Goal: Information Seeking & Learning: Find specific page/section

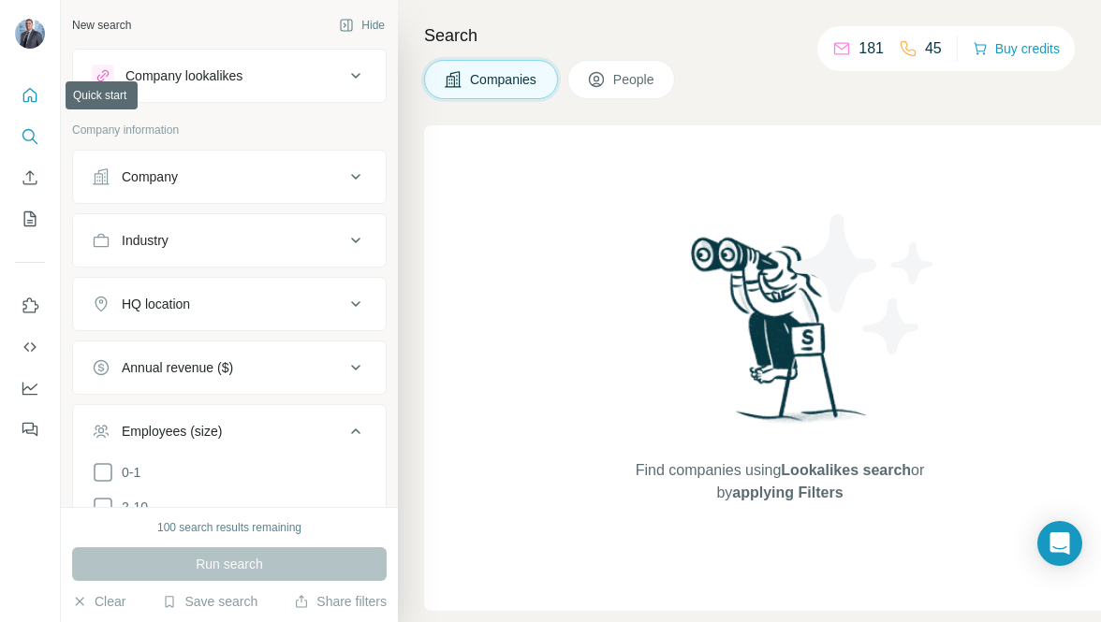
click at [27, 102] on icon "Quick start" at bounding box center [30, 95] width 19 height 19
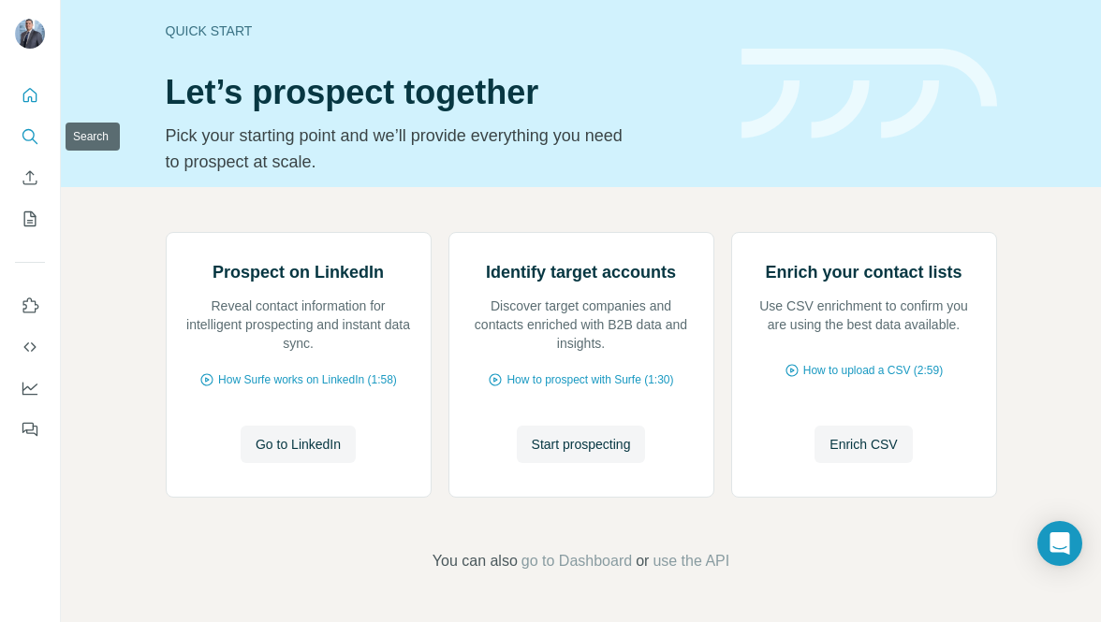
click at [28, 136] on icon "Search" at bounding box center [30, 136] width 19 height 19
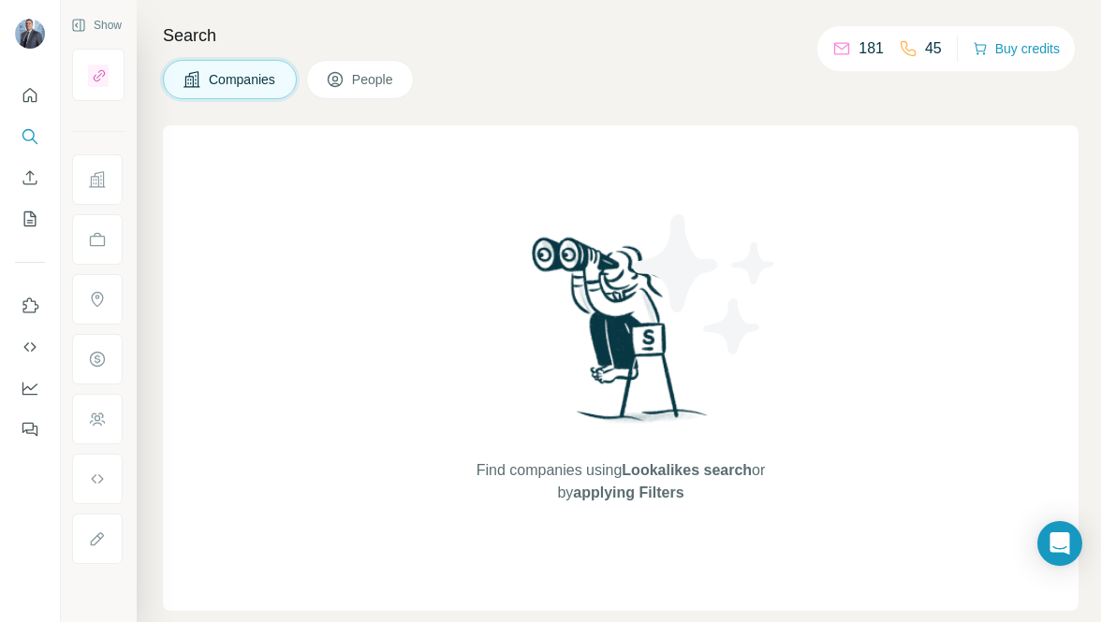
click at [390, 83] on span "People" at bounding box center [373, 79] width 43 height 19
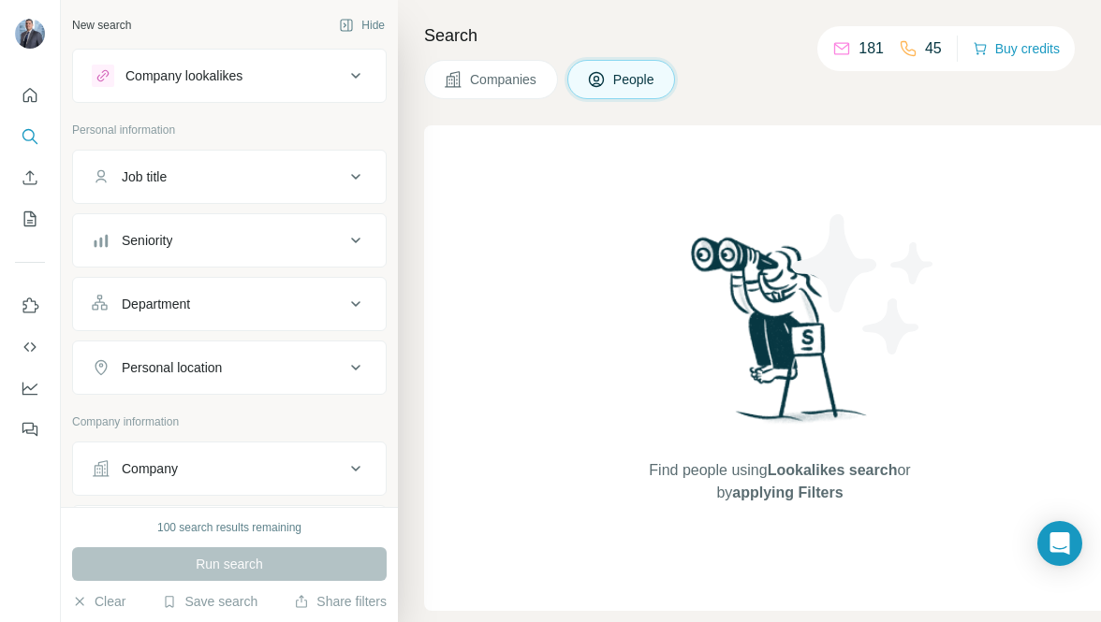
click at [349, 181] on icon at bounding box center [355, 177] width 22 height 22
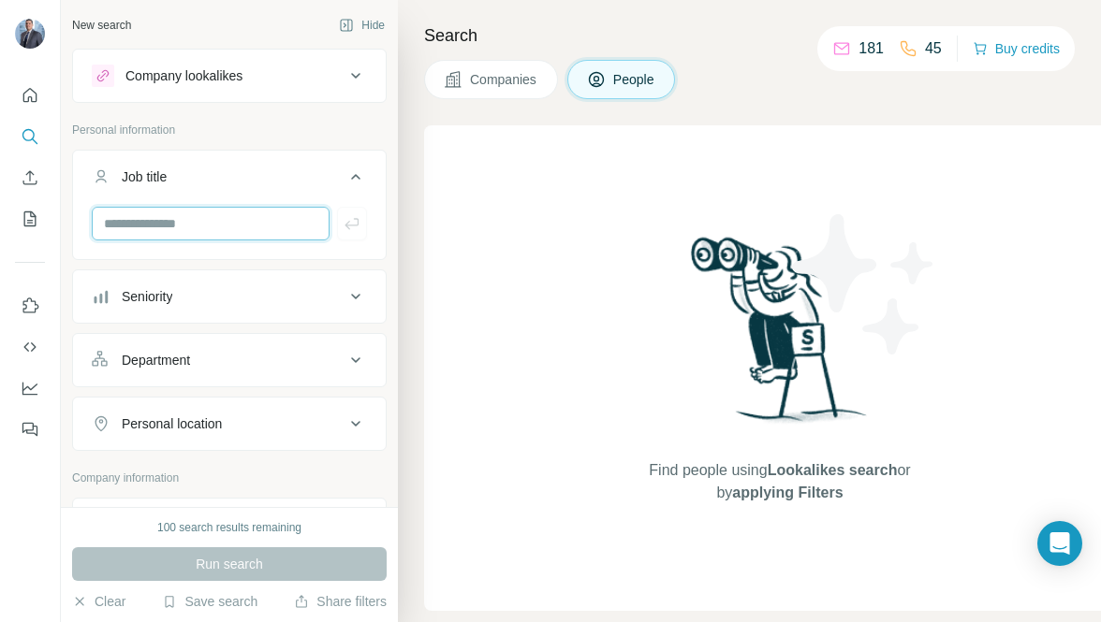
click at [196, 230] on input "text" at bounding box center [211, 224] width 238 height 34
click at [103, 220] on input "**********" at bounding box center [211, 224] width 238 height 34
type input "**********"
click at [354, 221] on icon "button" at bounding box center [352, 223] width 19 height 19
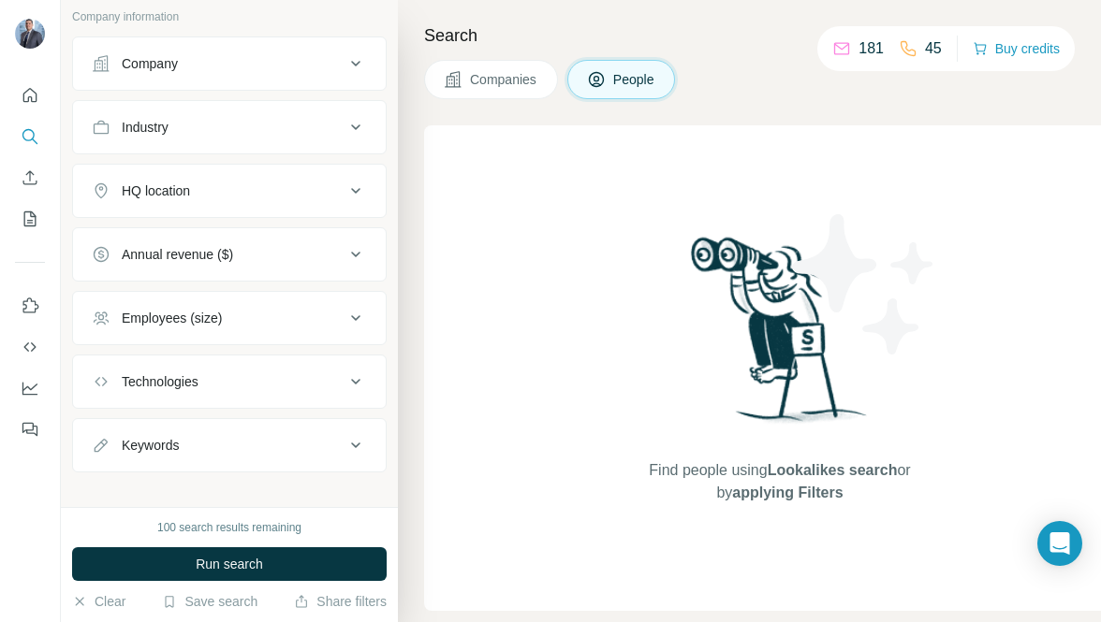
scroll to position [541, 0]
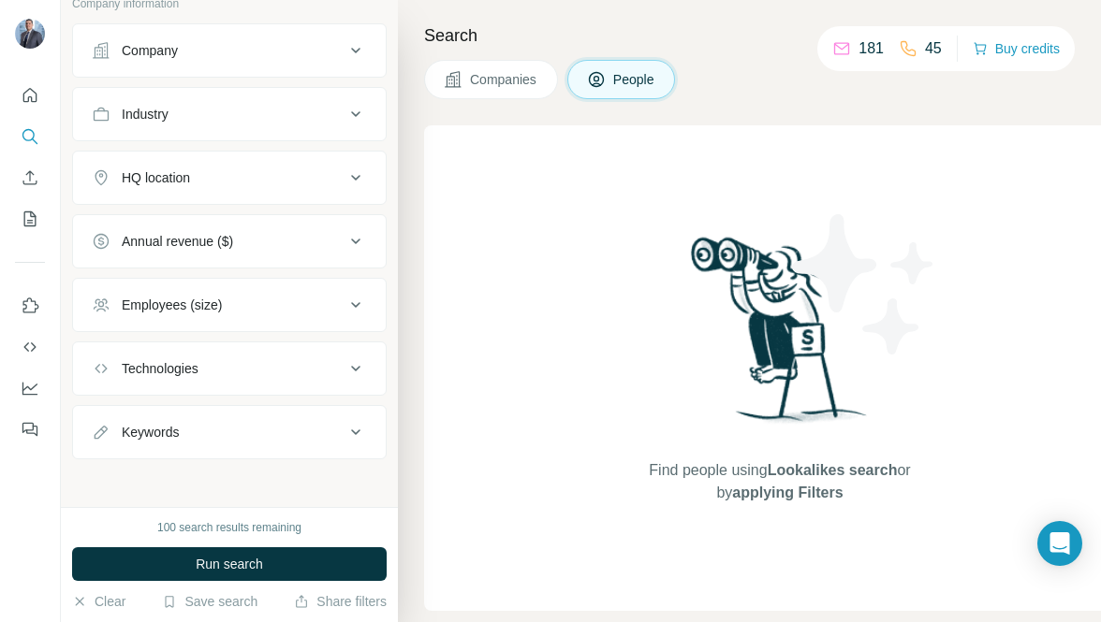
click at [311, 423] on div "Keywords" at bounding box center [218, 432] width 253 height 19
click at [212, 472] on input "text" at bounding box center [211, 479] width 238 height 34
type input "**********"
click at [353, 485] on button "button" at bounding box center [352, 479] width 30 height 34
click at [362, 378] on button "Technologies" at bounding box center [229, 368] width 313 height 45
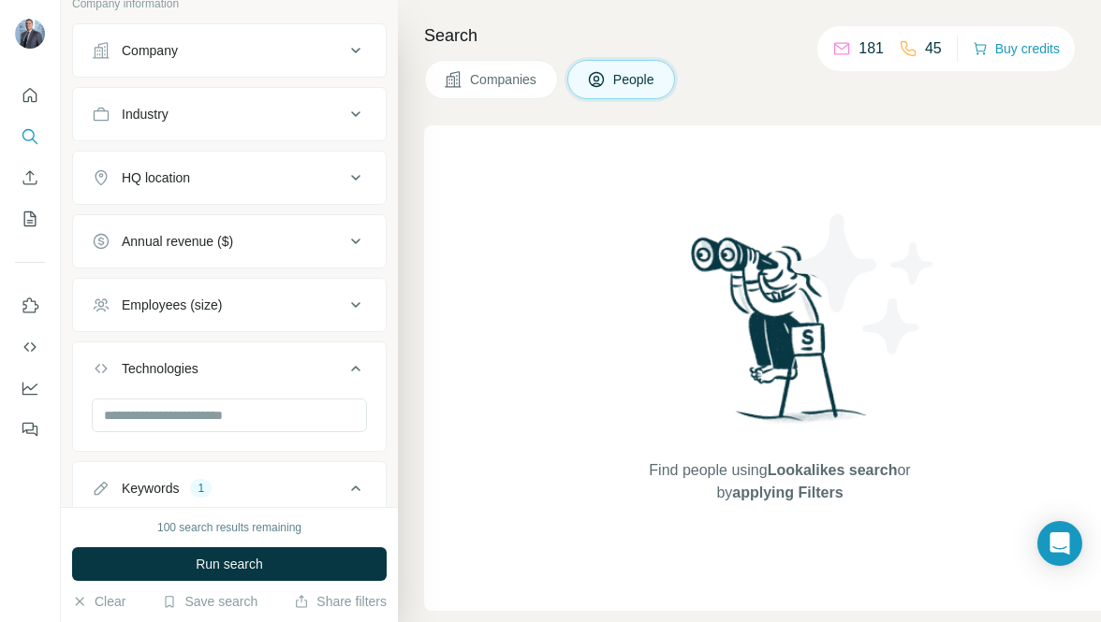
click at [361, 365] on icon at bounding box center [355, 369] width 22 height 22
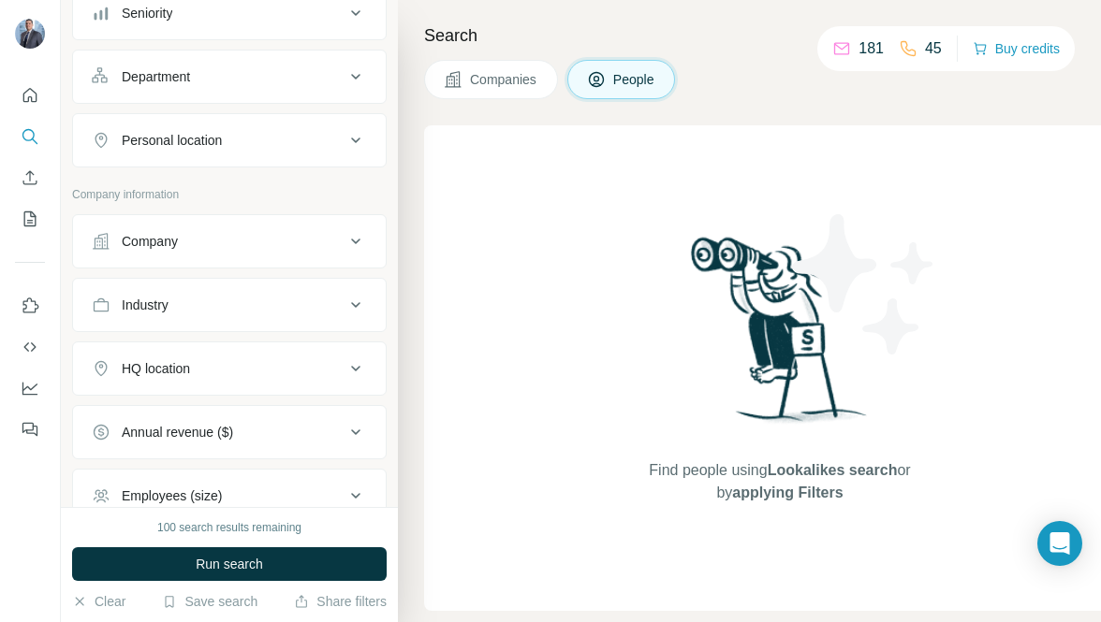
scroll to position [348, 0]
click at [321, 374] on div "HQ location" at bounding box center [218, 370] width 253 height 19
click at [209, 411] on input "text" at bounding box center [229, 418] width 275 height 34
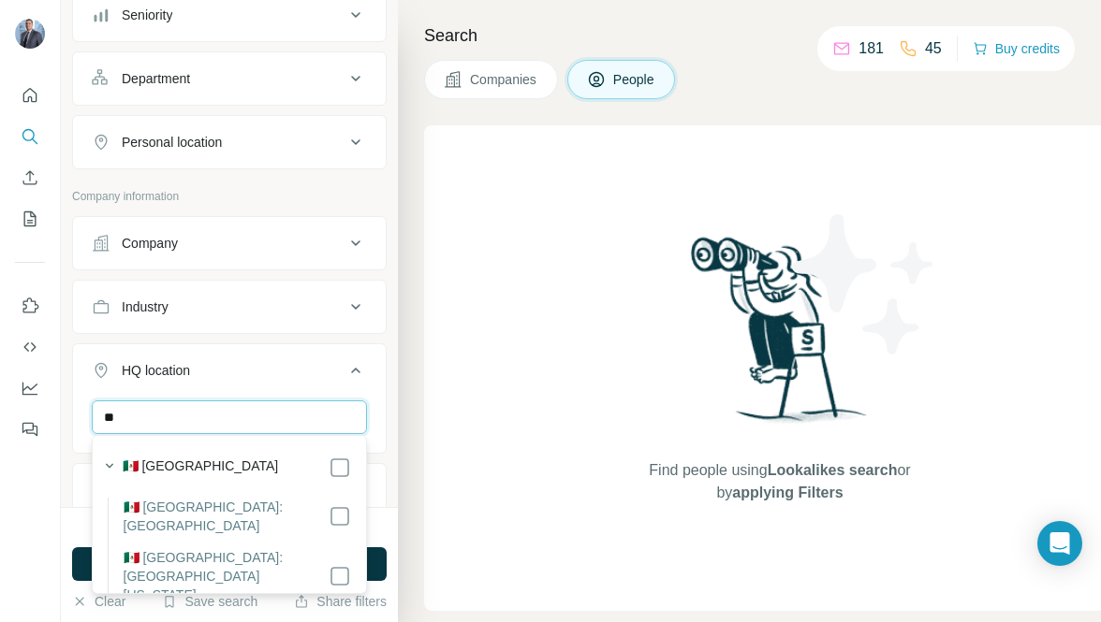
type input "*"
type input "******"
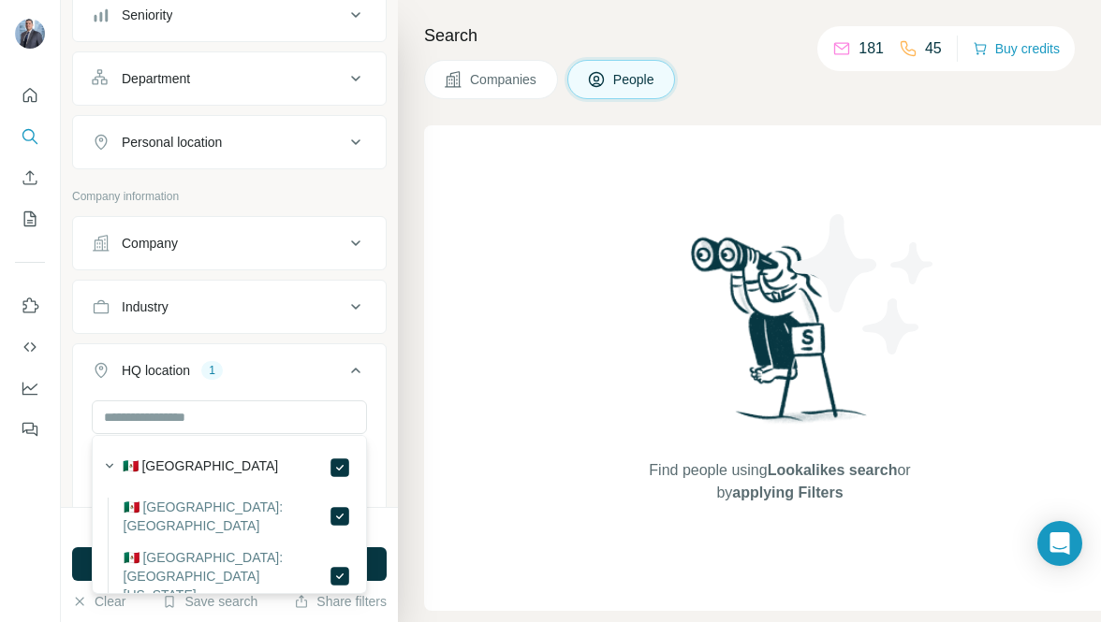
click at [351, 364] on icon at bounding box center [355, 370] width 22 height 22
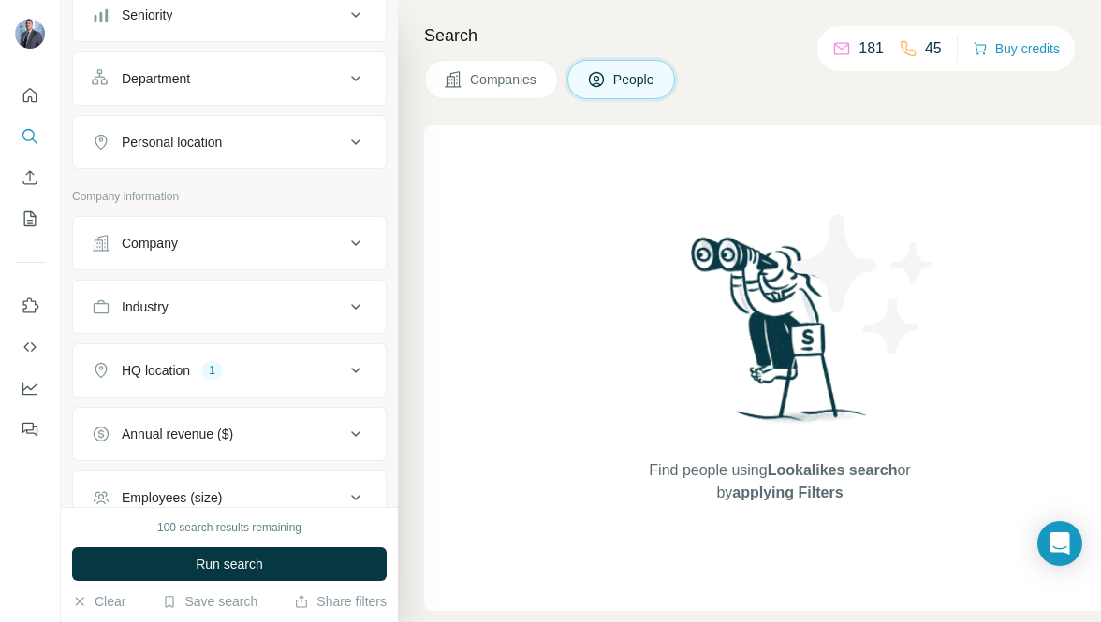
click at [358, 368] on icon at bounding box center [355, 371] width 9 height 6
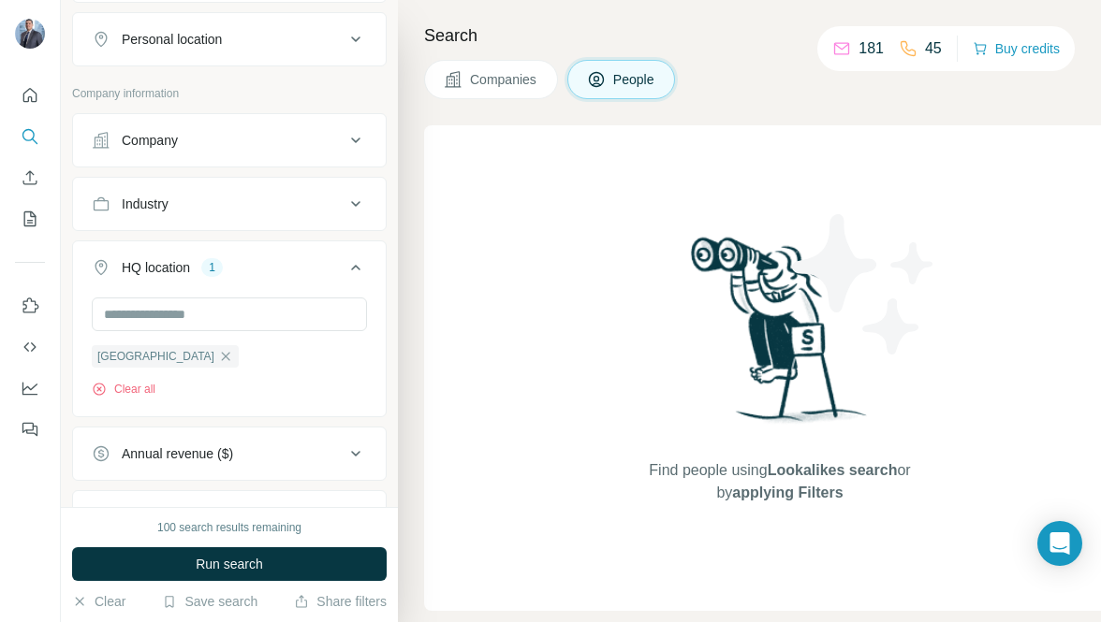
scroll to position [451, 0]
click at [208, 299] on input "text" at bounding box center [229, 315] width 275 height 34
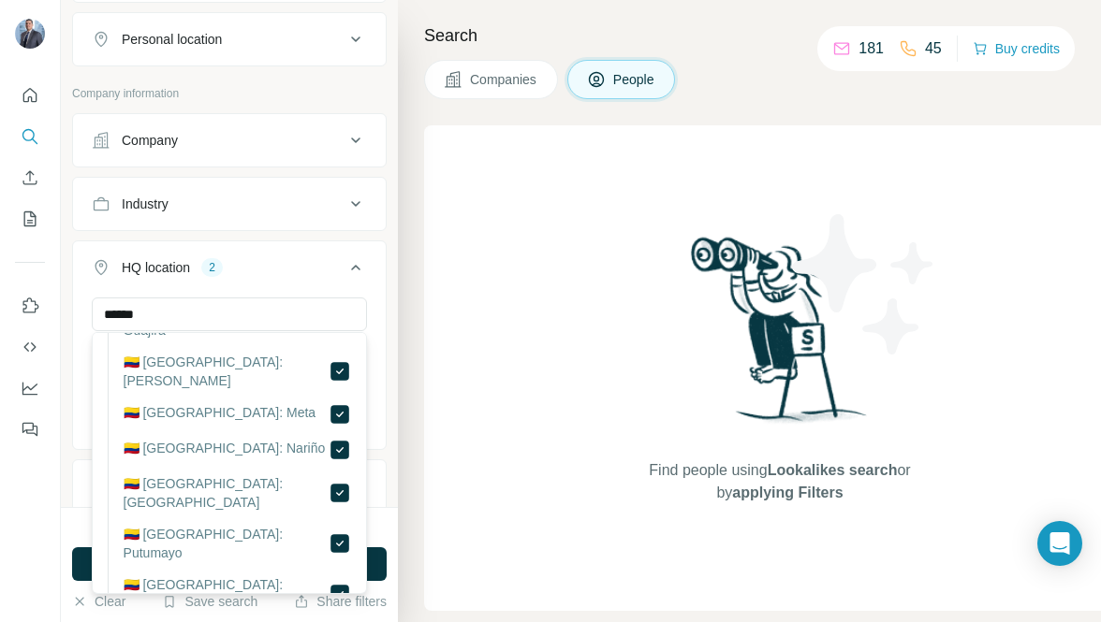
scroll to position [1087, 0]
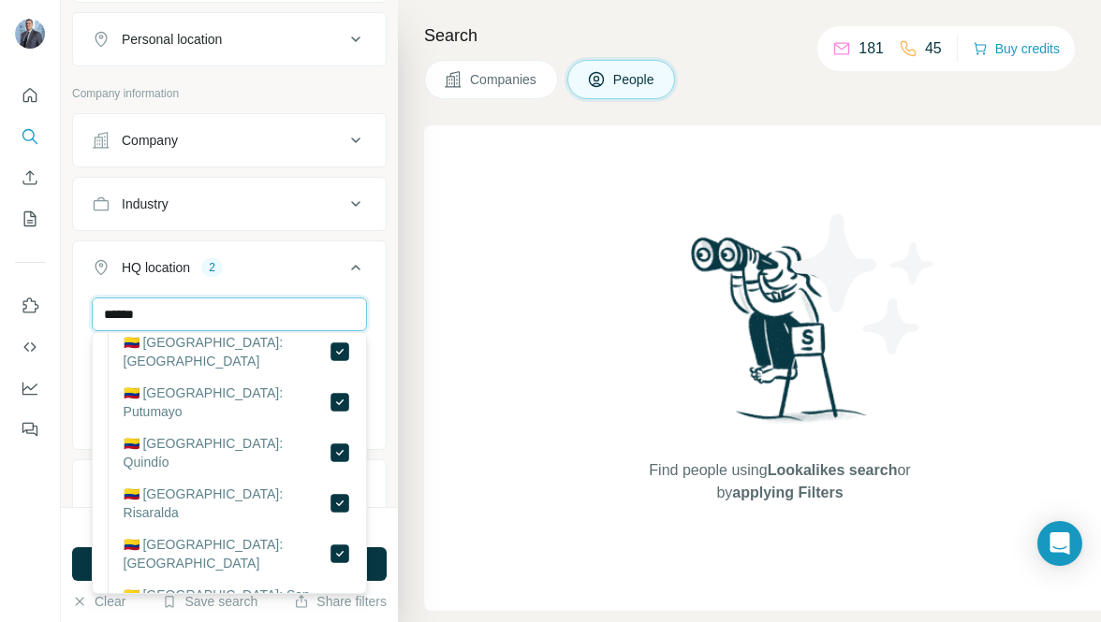
click at [237, 312] on input "******" at bounding box center [229, 315] width 275 height 34
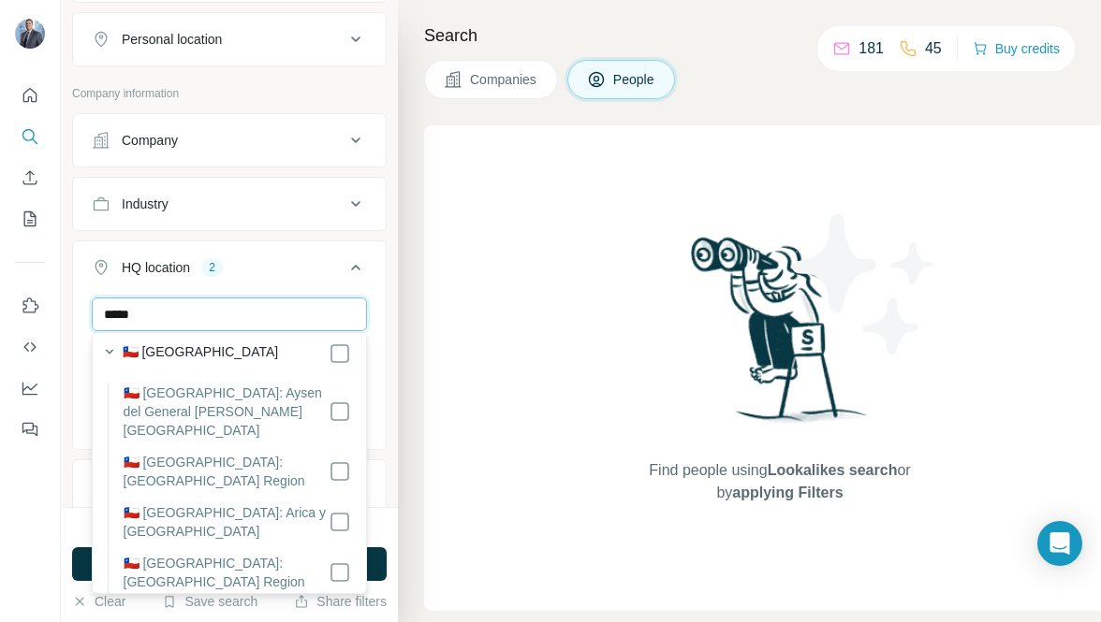
scroll to position [0, 0]
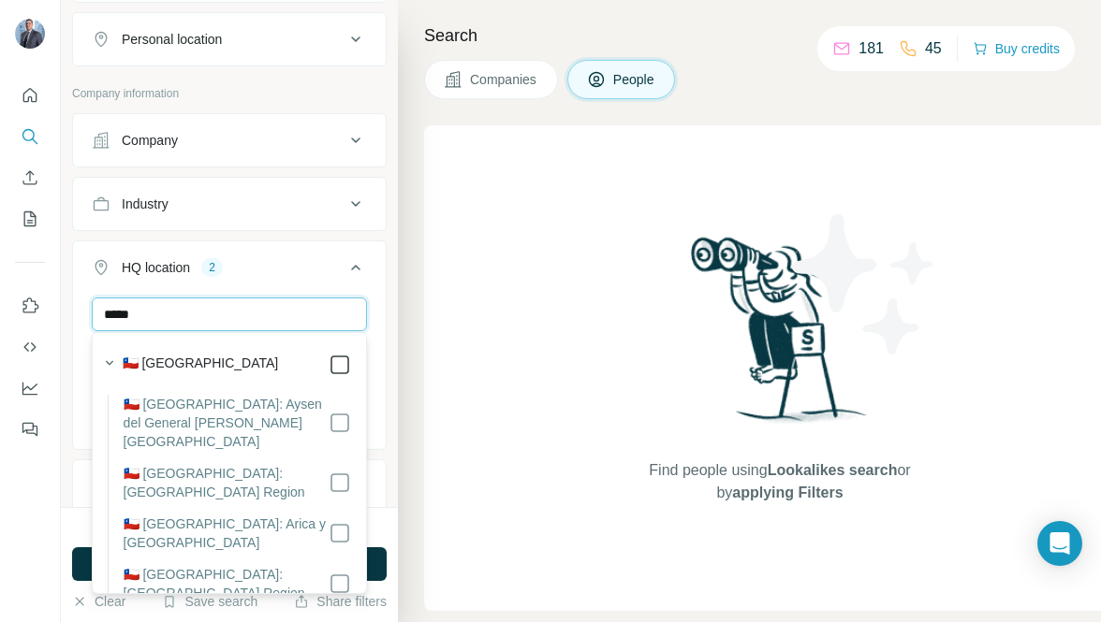
type input "*****"
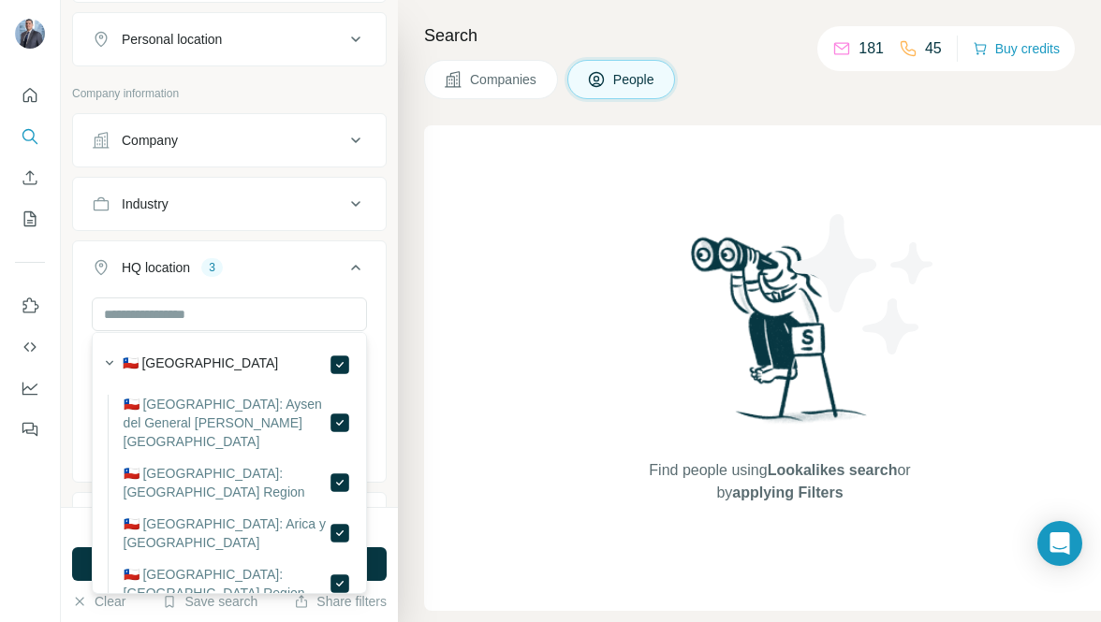
click at [372, 289] on button "HQ location 3" at bounding box center [229, 271] width 313 height 52
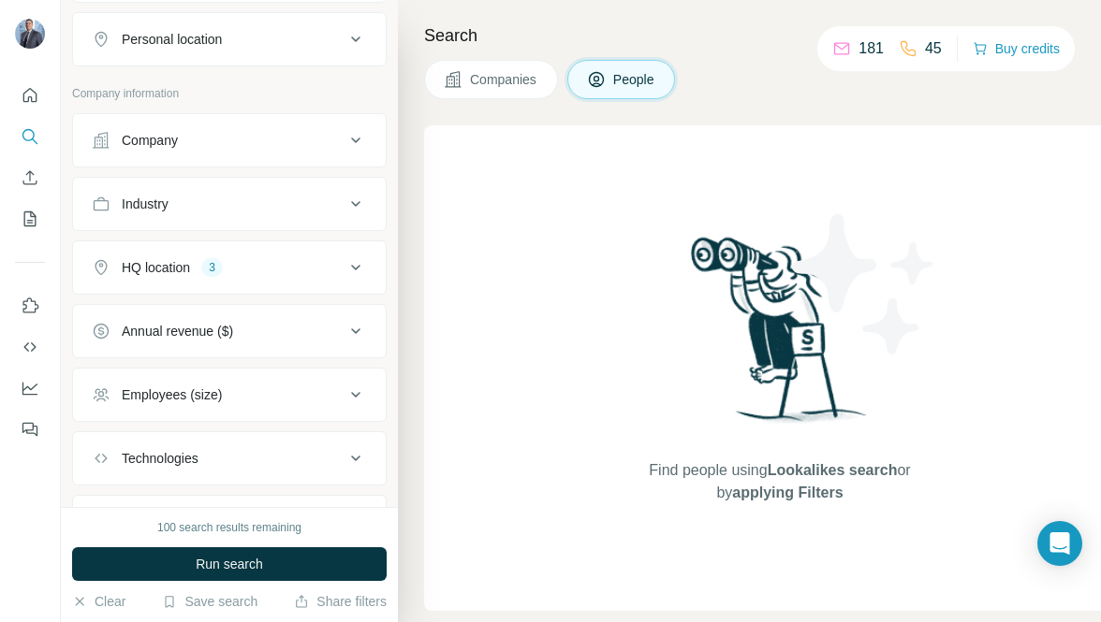
click at [346, 256] on icon at bounding box center [355, 267] width 22 height 22
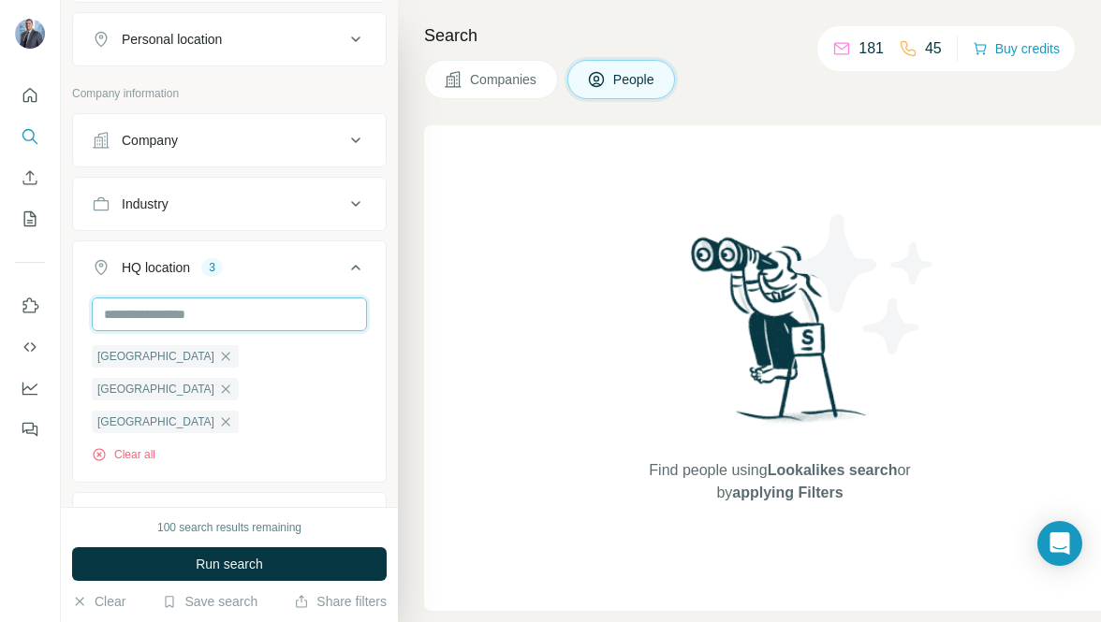
click at [236, 314] on input "text" at bounding box center [229, 315] width 275 height 34
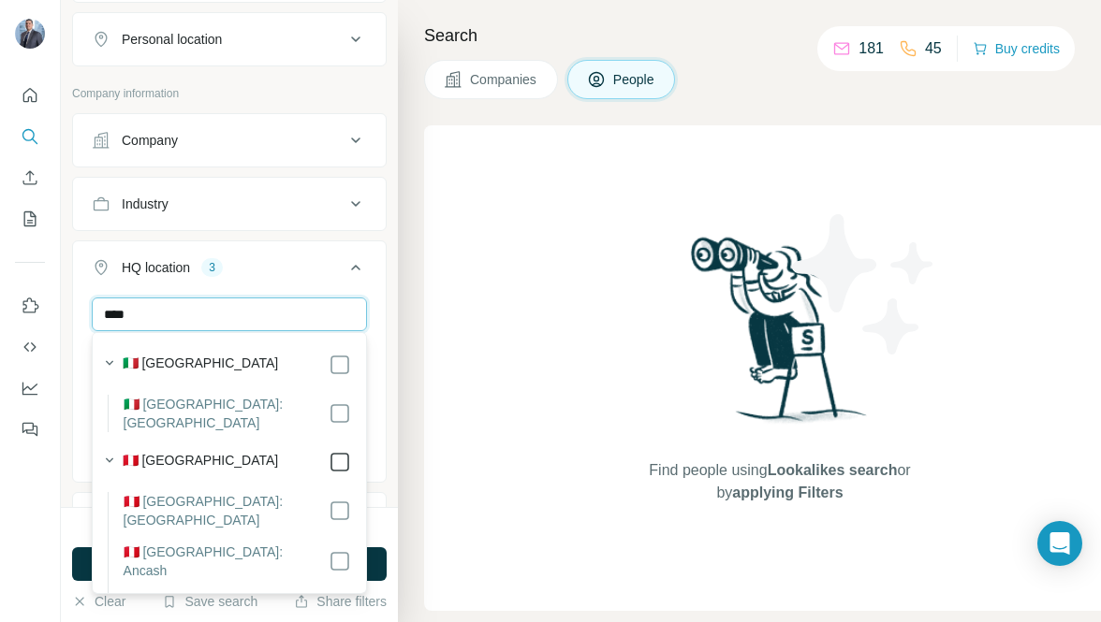
type input "****"
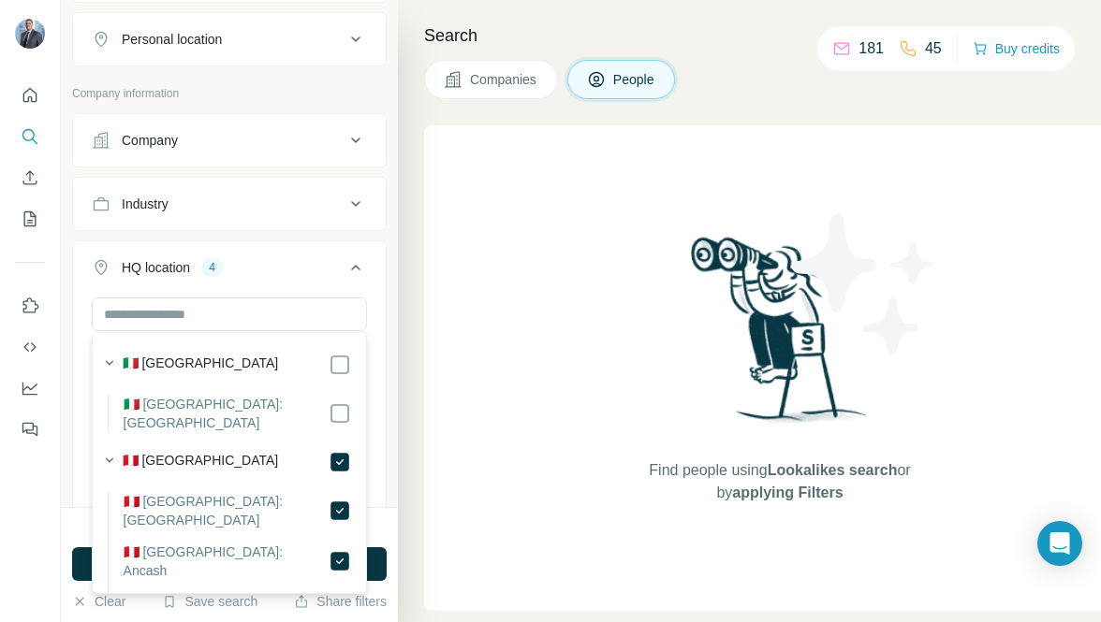
click at [385, 310] on div "[GEOGRAPHIC_DATA] [GEOGRAPHIC_DATA] [GEOGRAPHIC_DATA] [GEOGRAPHIC_DATA] Clear a…" at bounding box center [229, 404] width 313 height 213
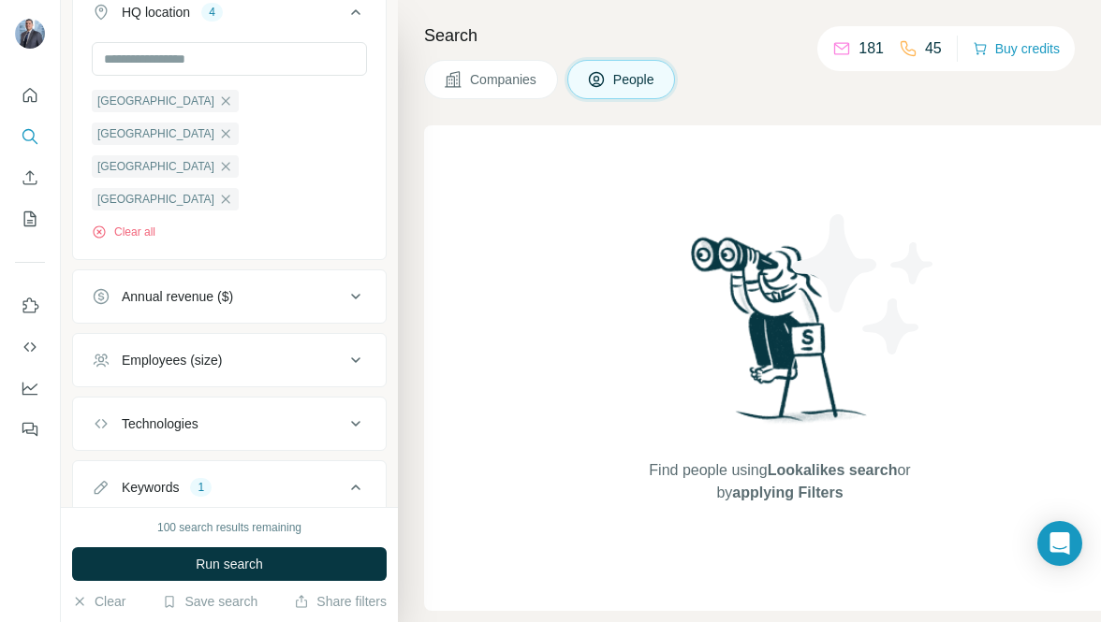
scroll to position [708, 0]
click at [177, 516] on input "text" at bounding box center [211, 533] width 238 height 34
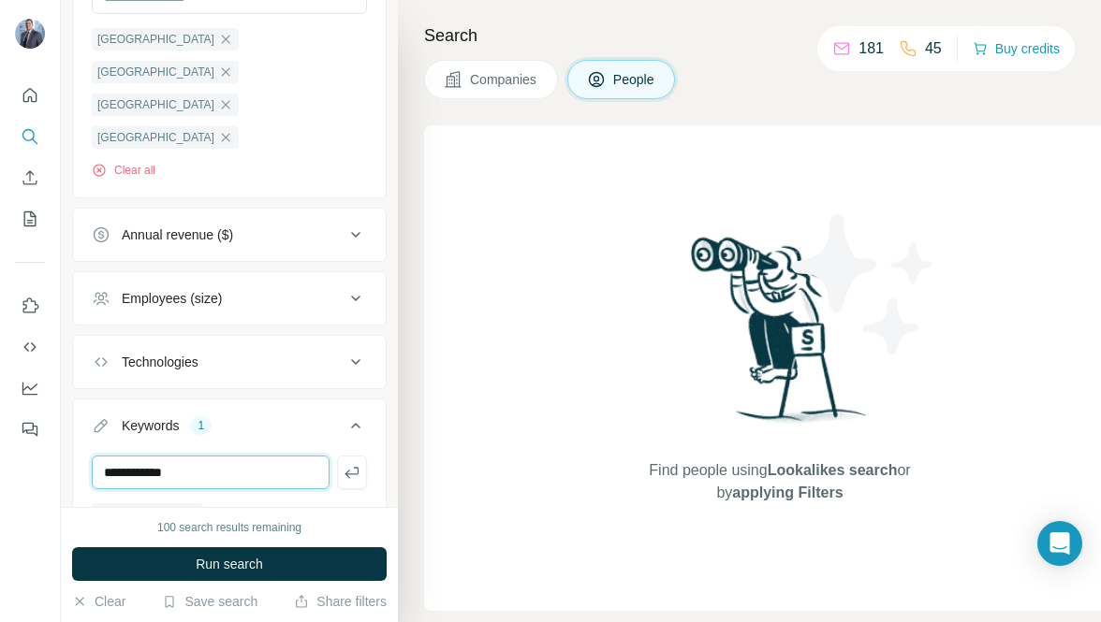
scroll to position [777, 0]
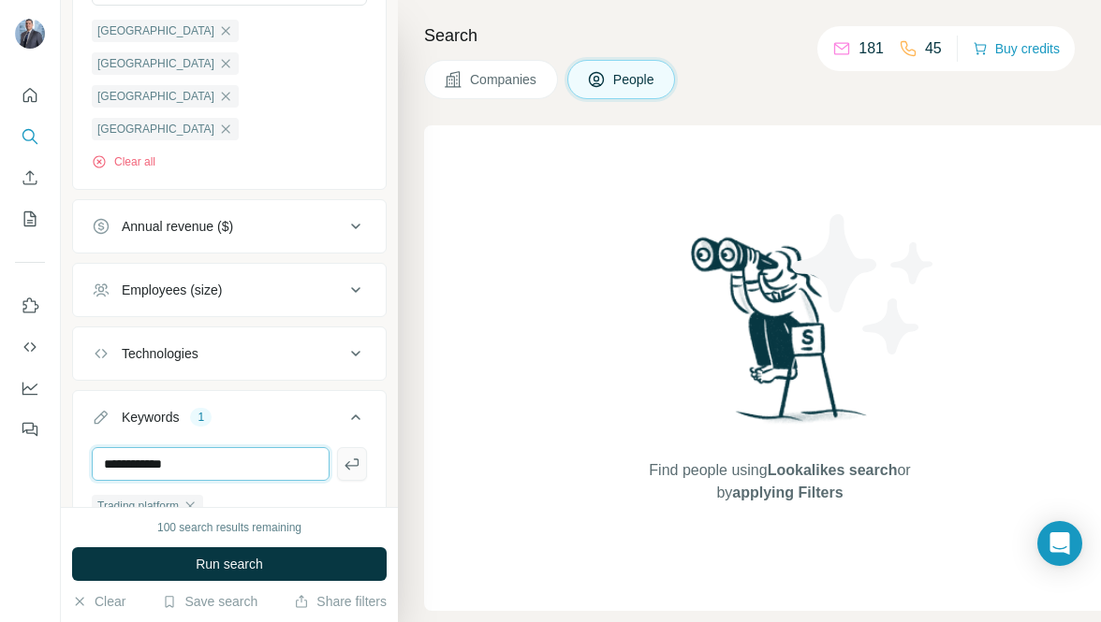
type input "**********"
click at [356, 455] on icon "button" at bounding box center [352, 464] width 19 height 19
click at [195, 502] on icon "button" at bounding box center [190, 506] width 8 height 8
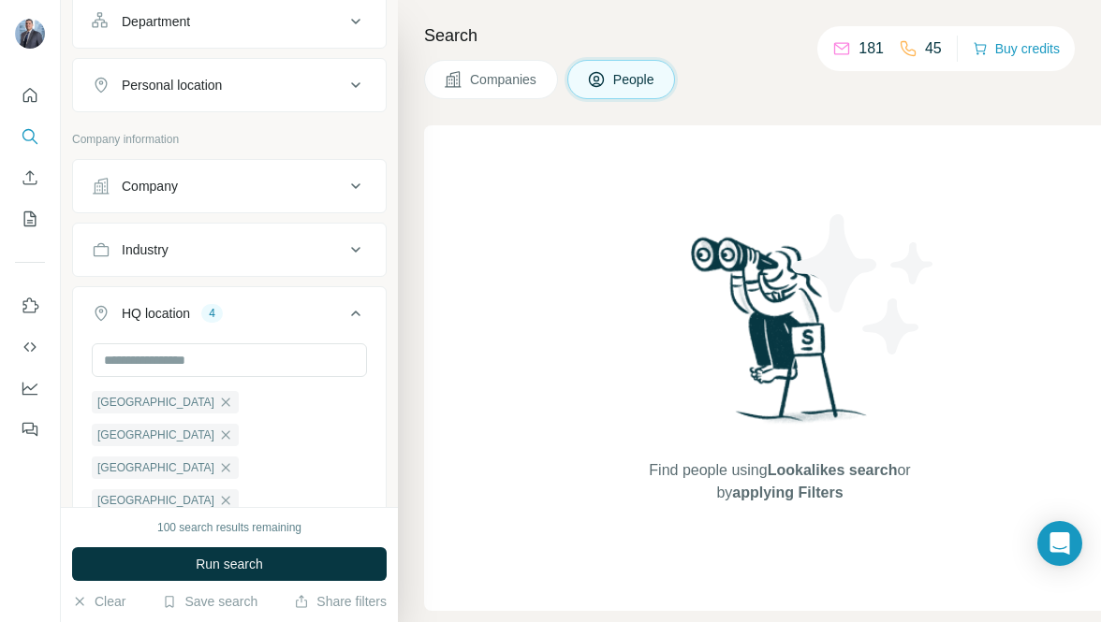
scroll to position [412, 0]
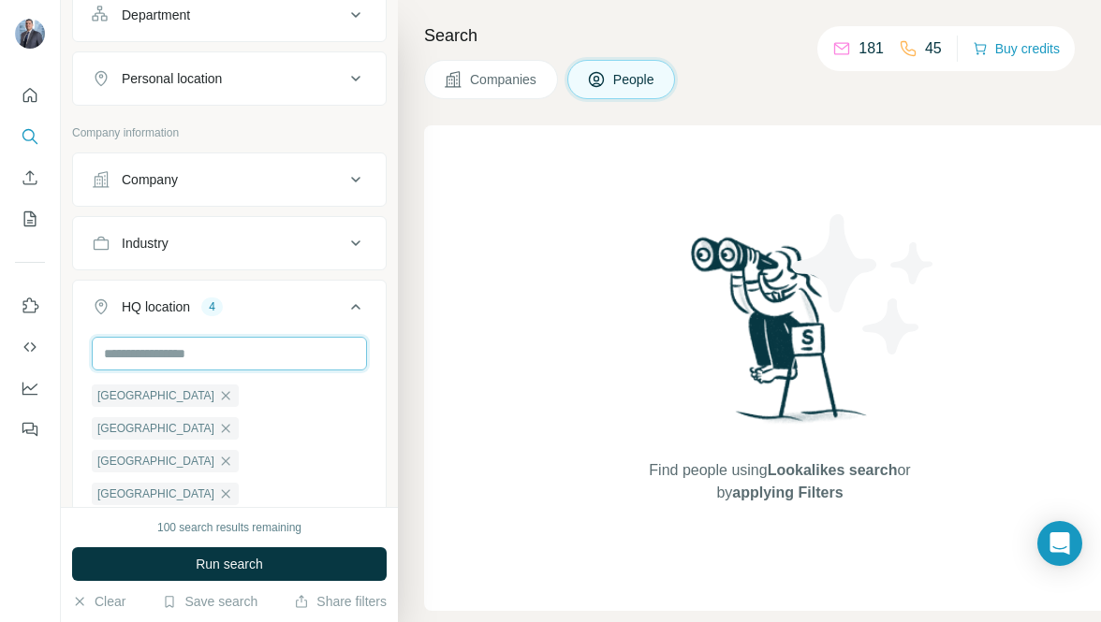
click at [237, 346] on input "text" at bounding box center [229, 354] width 275 height 34
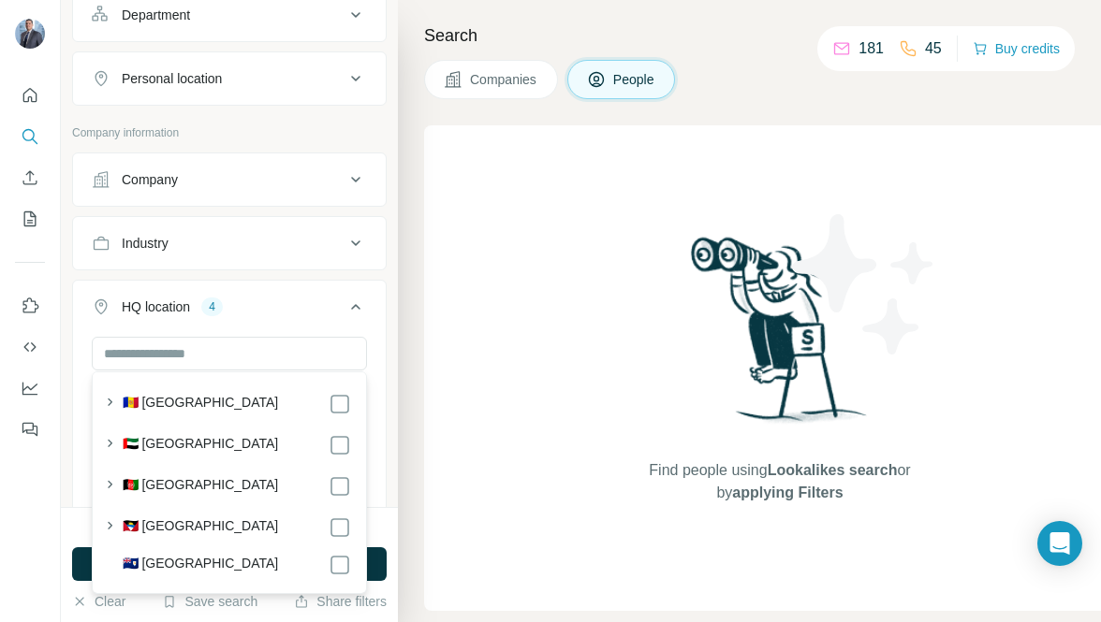
click at [354, 304] on icon at bounding box center [355, 307] width 9 height 6
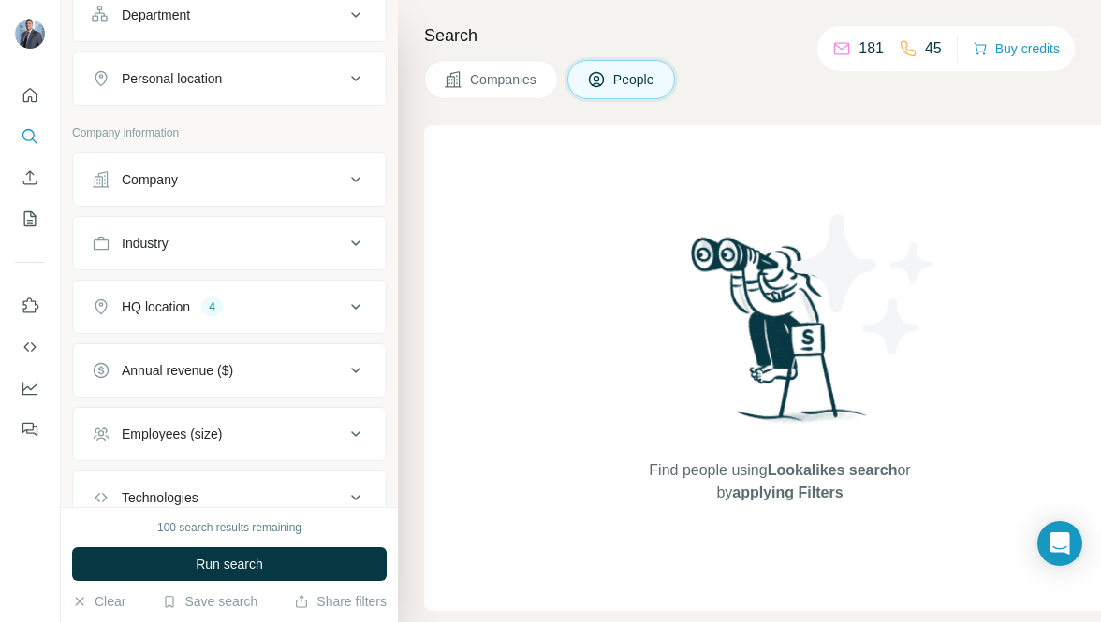
click at [353, 304] on icon at bounding box center [355, 307] width 9 height 6
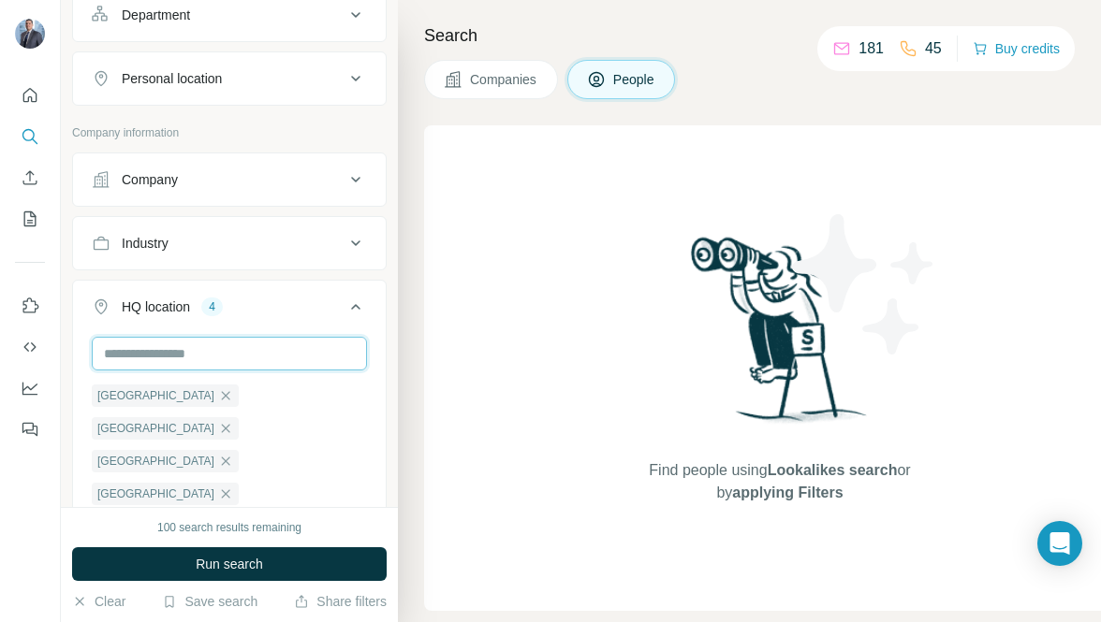
click at [241, 352] on input "text" at bounding box center [229, 354] width 275 height 34
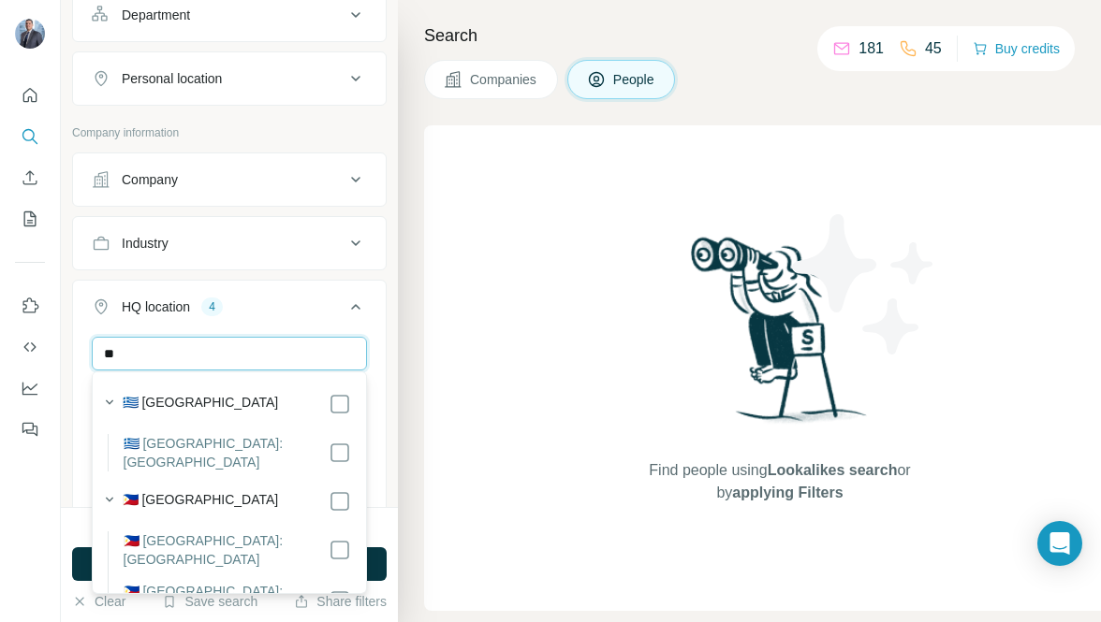
type input "*"
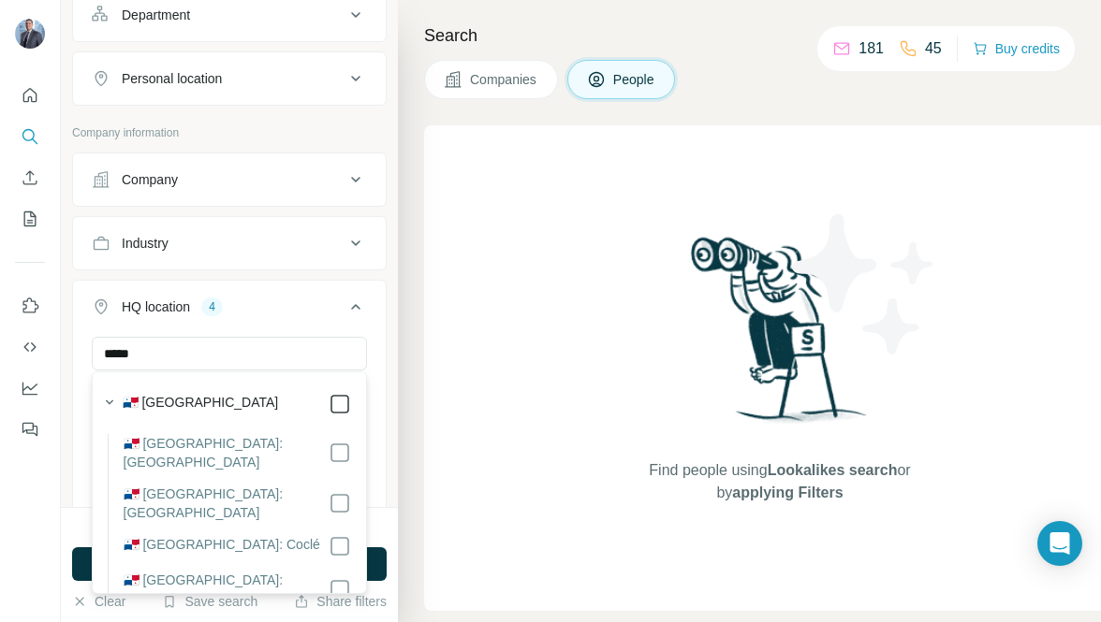
click at [349, 404] on icon at bounding box center [339, 404] width 22 height 22
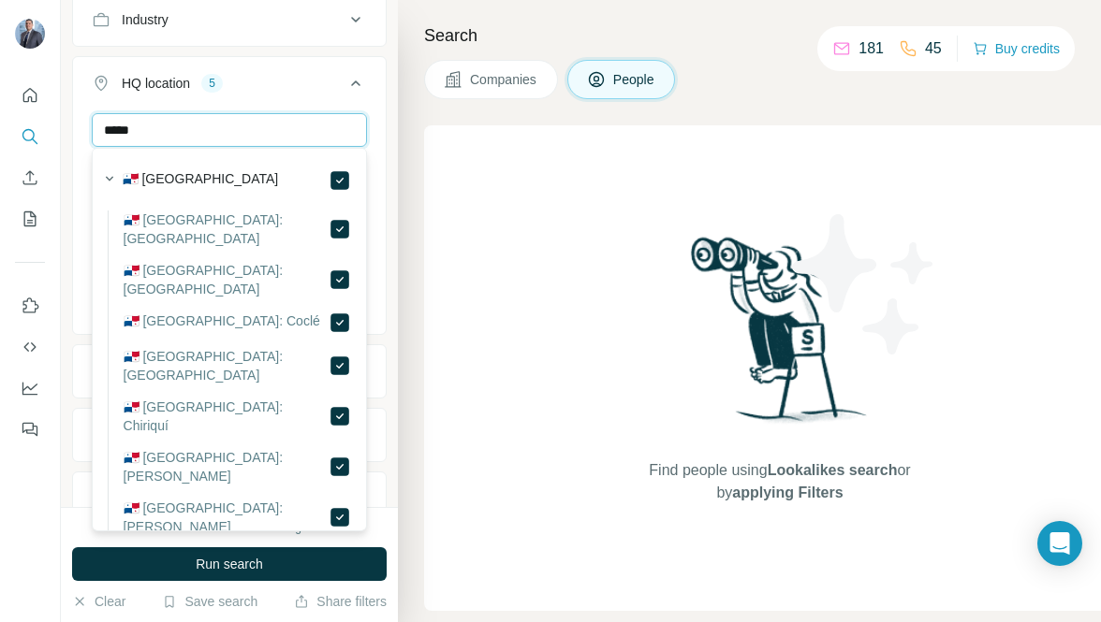
click at [187, 135] on input "*****" at bounding box center [229, 130] width 275 height 34
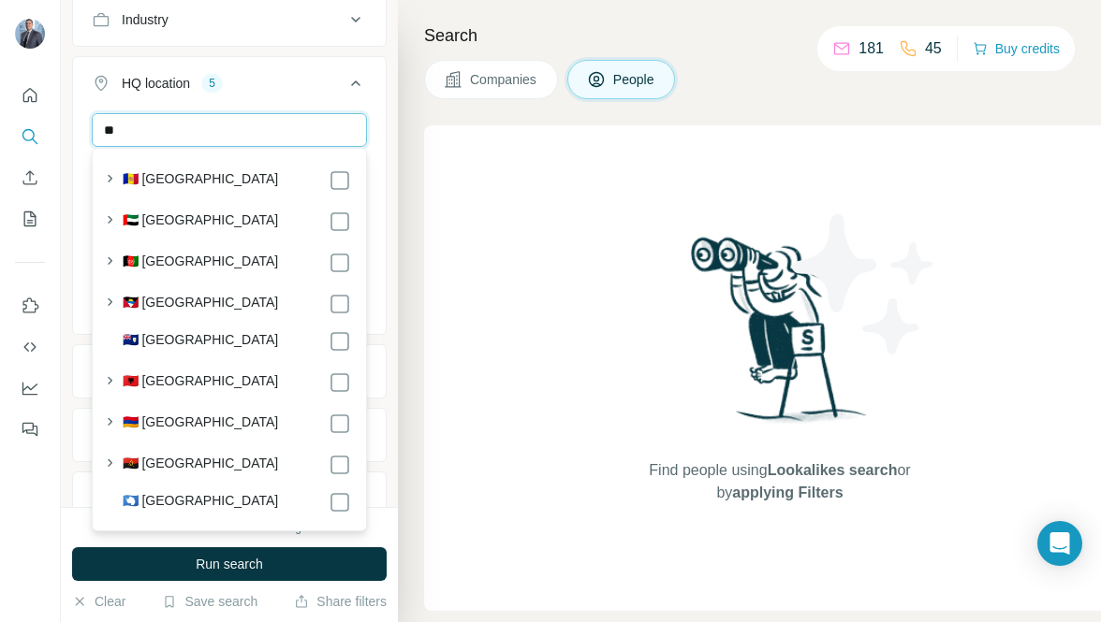
type input "*"
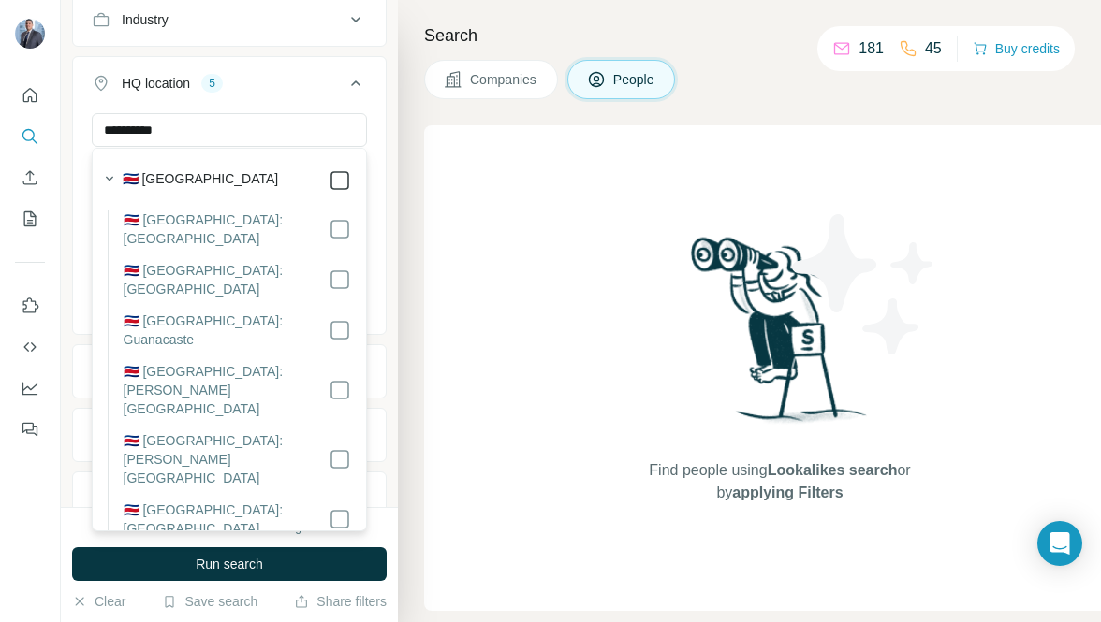
click at [349, 183] on icon at bounding box center [339, 180] width 22 height 22
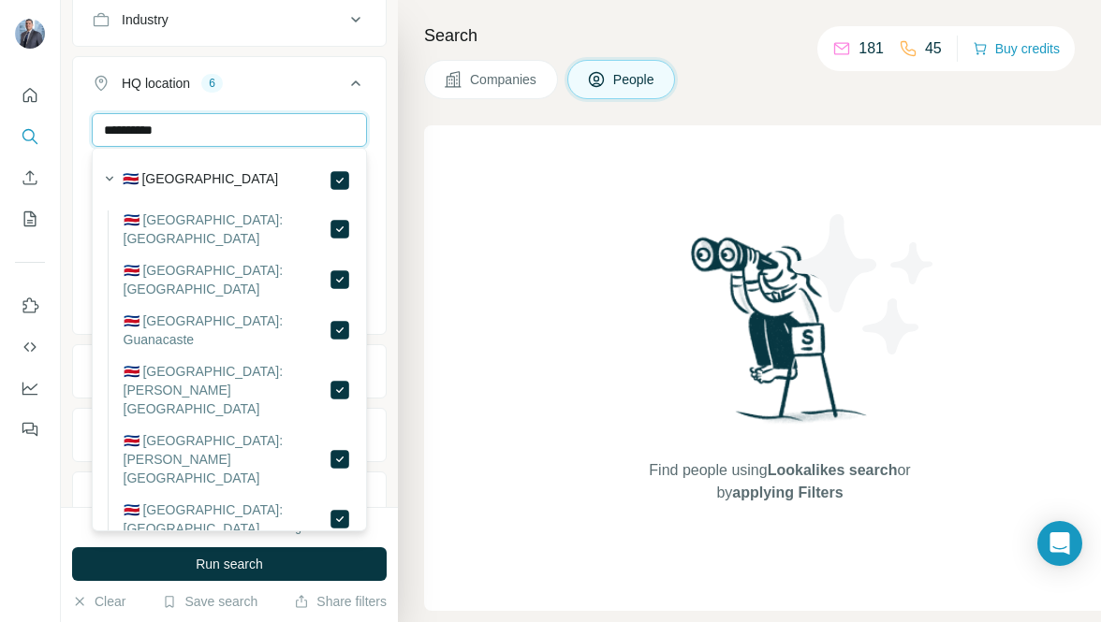
click at [229, 126] on input "**********" at bounding box center [229, 130] width 275 height 34
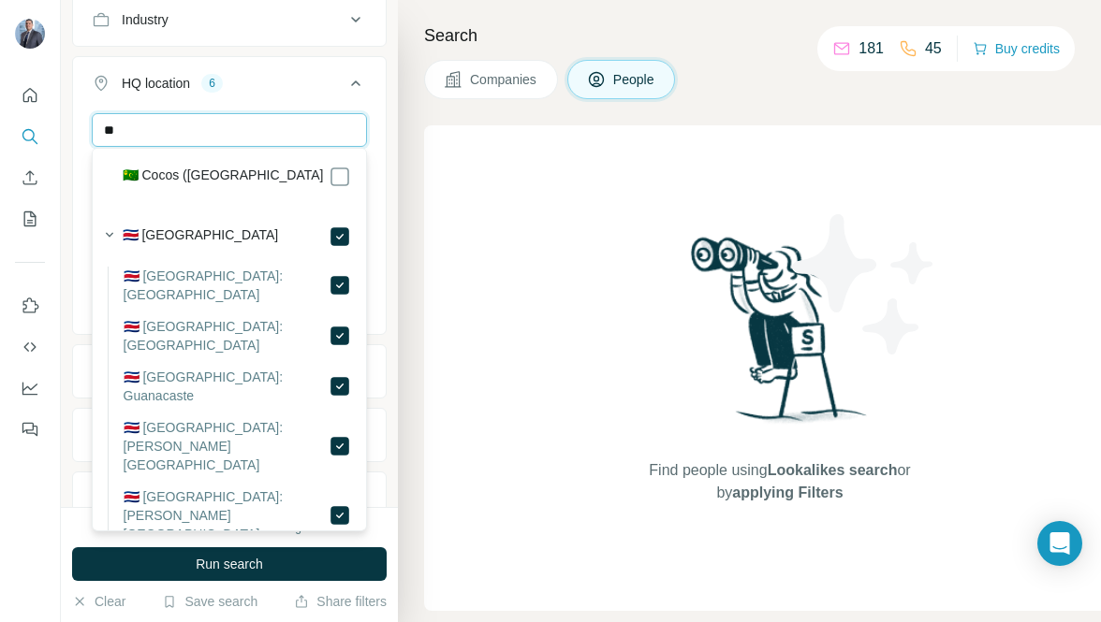
type input "*"
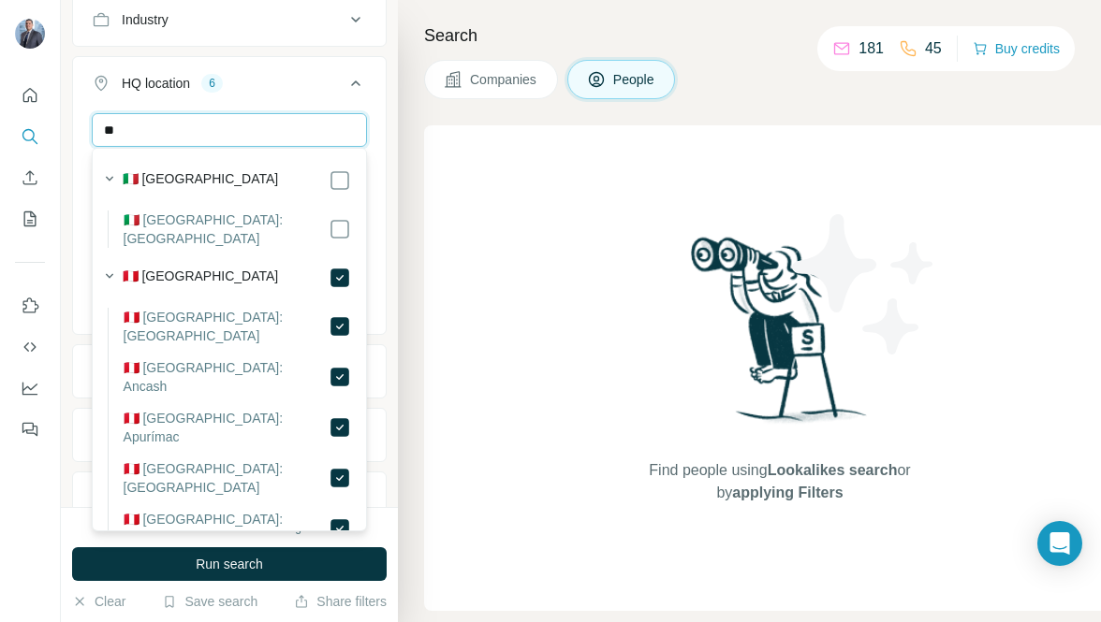
type input "*"
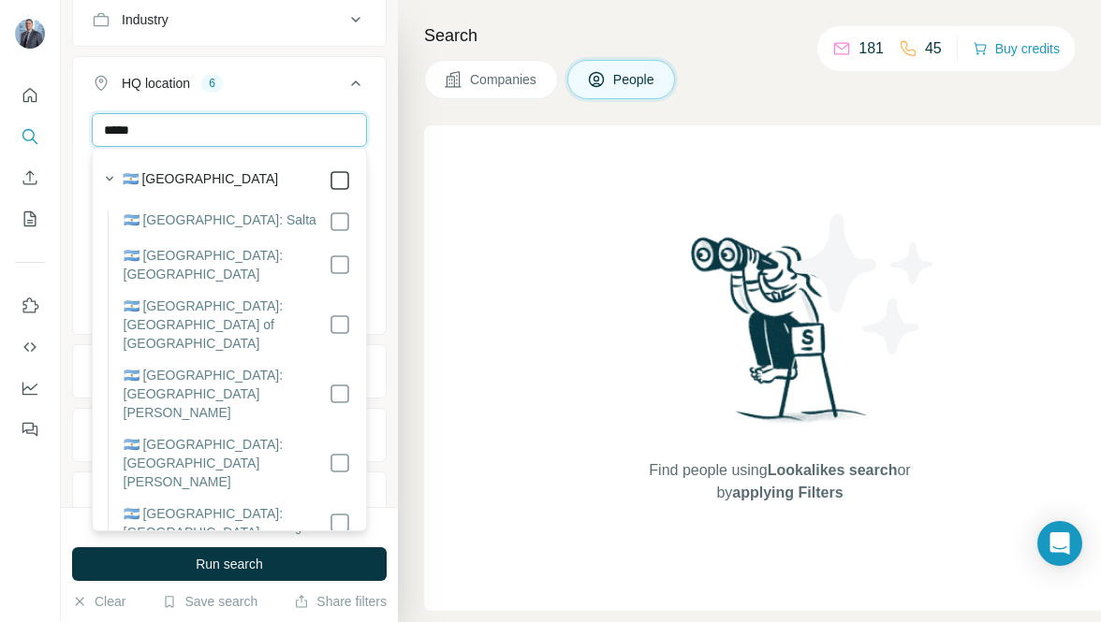
type input "*****"
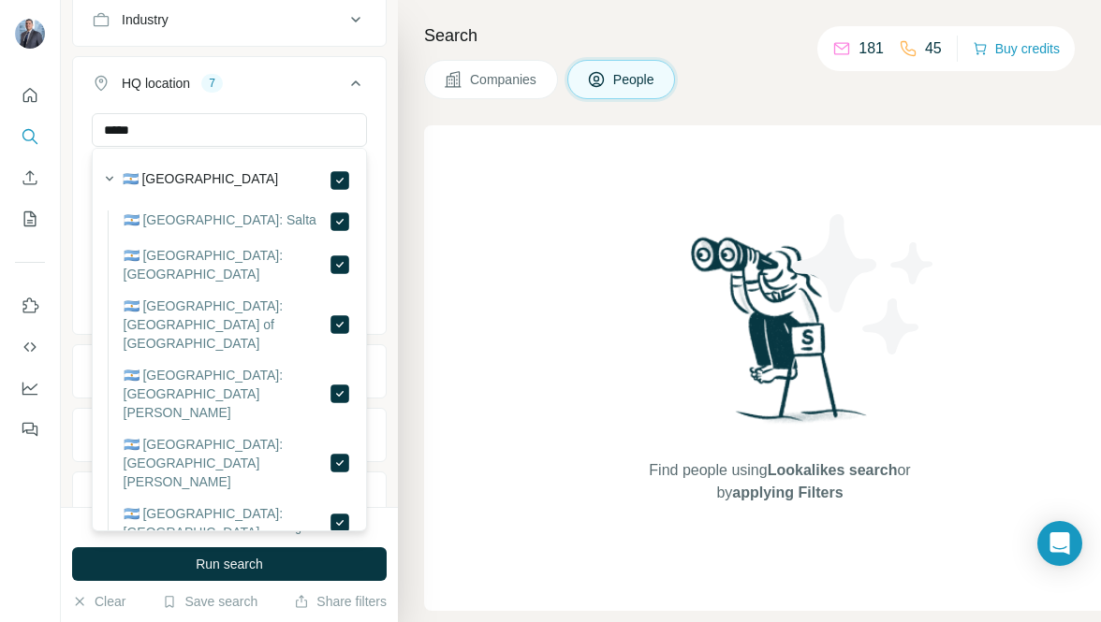
click at [370, 109] on button "HQ location 7" at bounding box center [229, 87] width 313 height 52
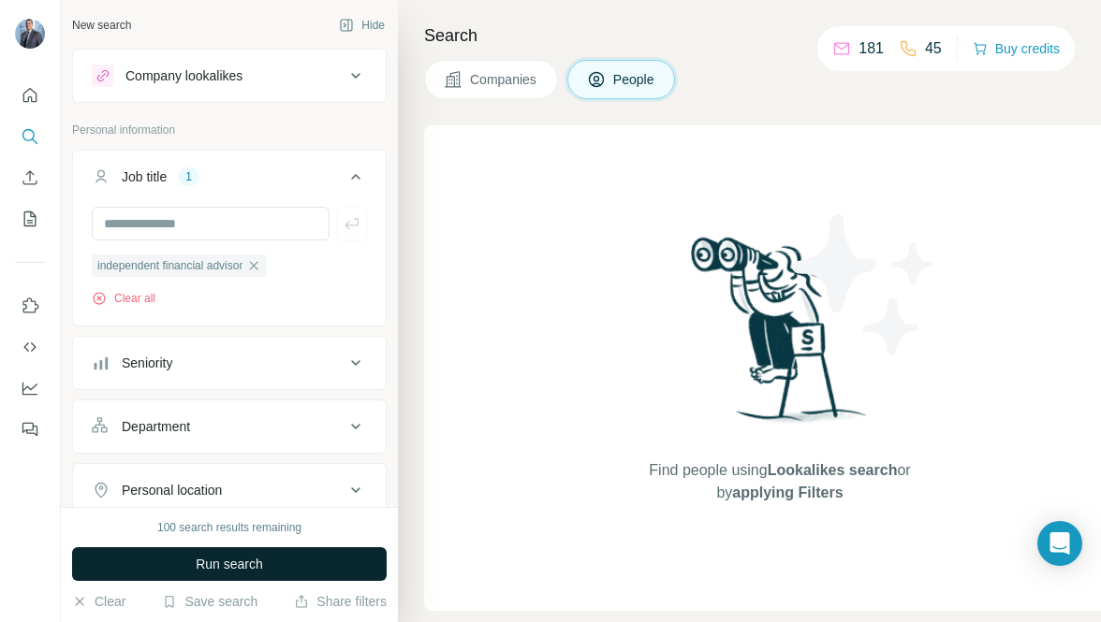
click at [226, 566] on span "Run search" at bounding box center [229, 564] width 67 height 19
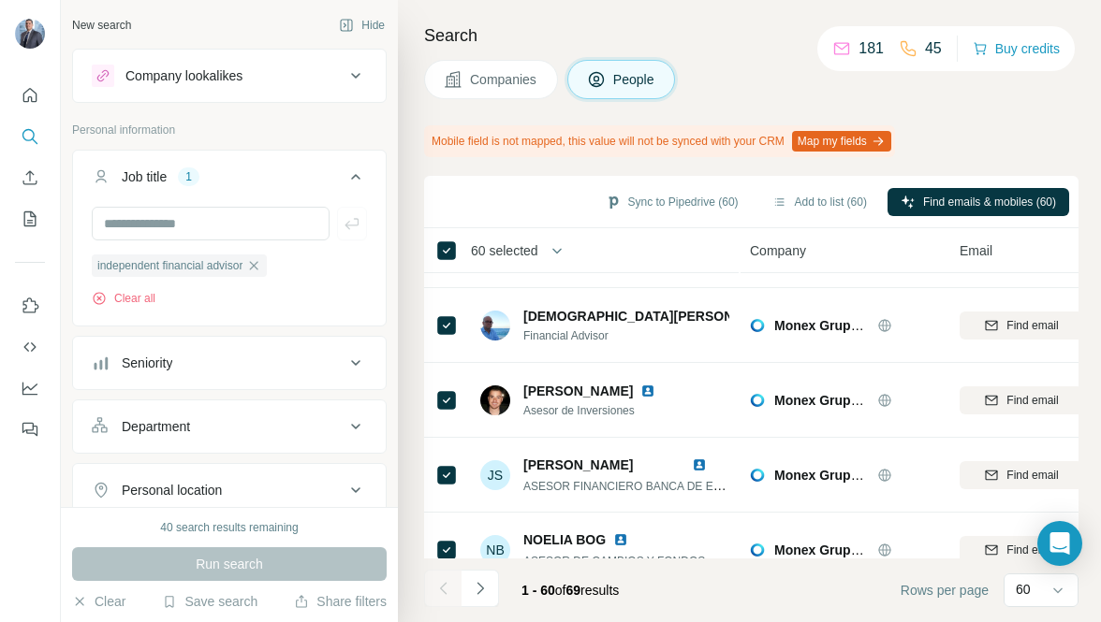
scroll to position [1041, 0]
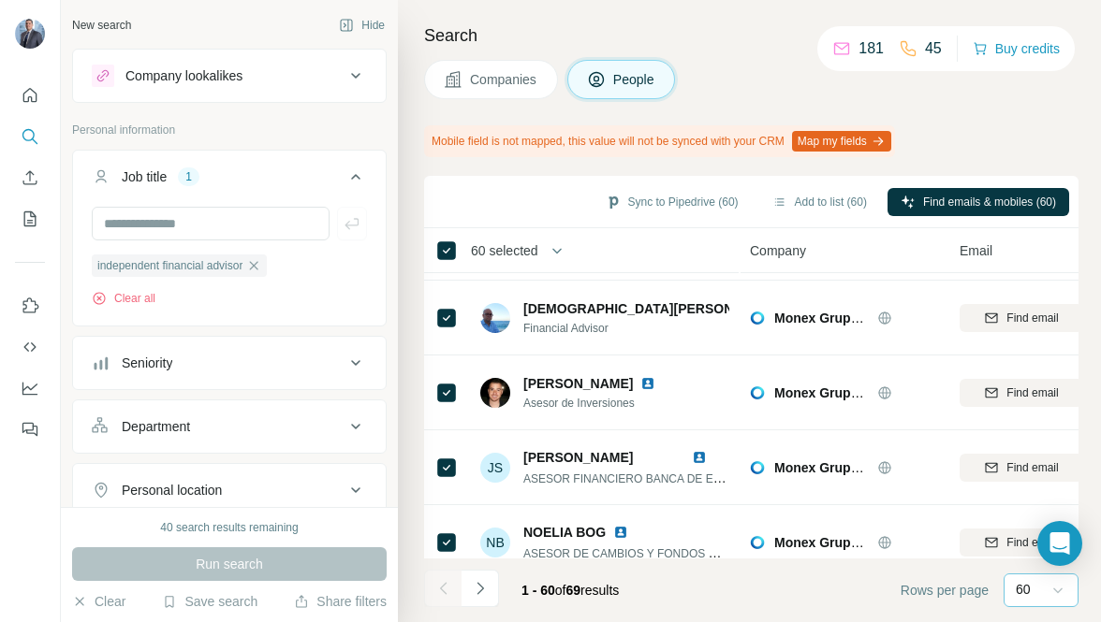
click at [1056, 589] on icon at bounding box center [1057, 590] width 19 height 19
click at [845, 593] on footer "1 - 60 of 69 results Rows per page 60" at bounding box center [751, 591] width 654 height 64
click at [349, 18] on icon "button" at bounding box center [346, 25] width 15 height 15
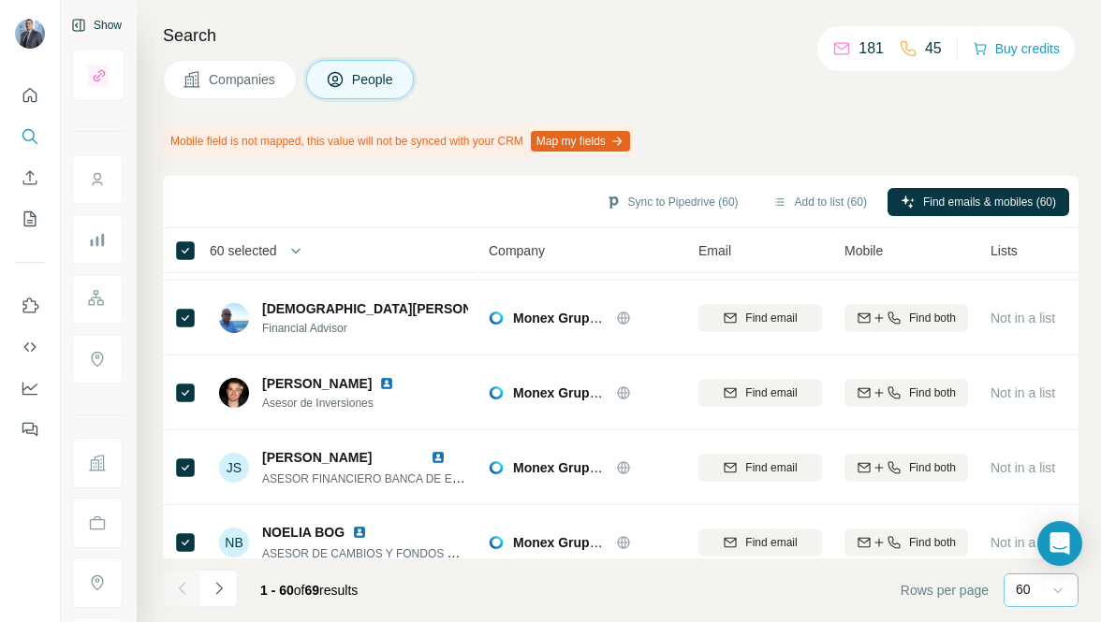
click at [621, 138] on button "Map my fields" at bounding box center [580, 141] width 99 height 21
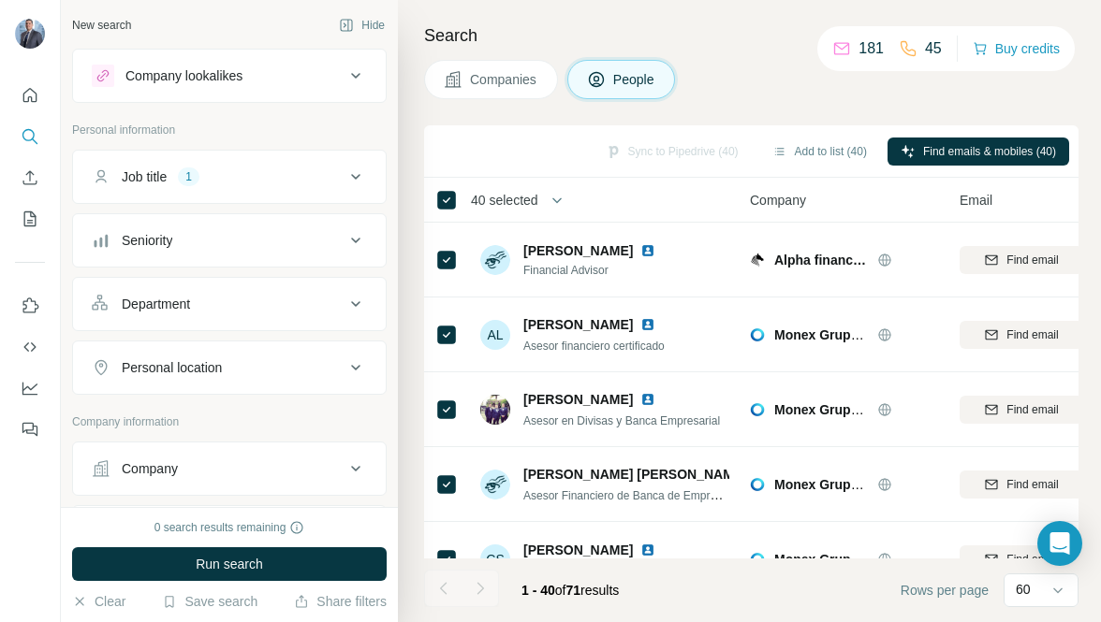
click at [670, 153] on div "Sync to Pipedrive (40) Add to list (40) Find emails & mobiles (40)" at bounding box center [750, 151] width 635 height 33
click at [707, 146] on div "Sync to Pipedrive (40) Add to list (40) Find emails & mobiles (40)" at bounding box center [750, 151] width 635 height 33
click at [744, 98] on div "Search Companies People Sync to Pipedrive (40) Add to list (40) Find emails & m…" at bounding box center [749, 311] width 703 height 622
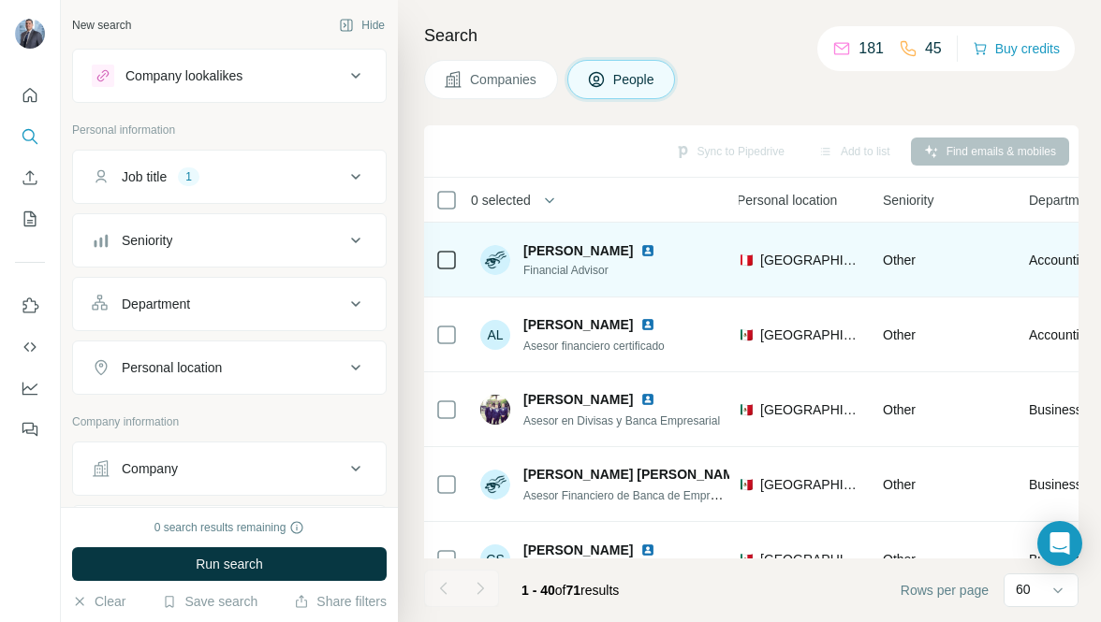
scroll to position [0, 955]
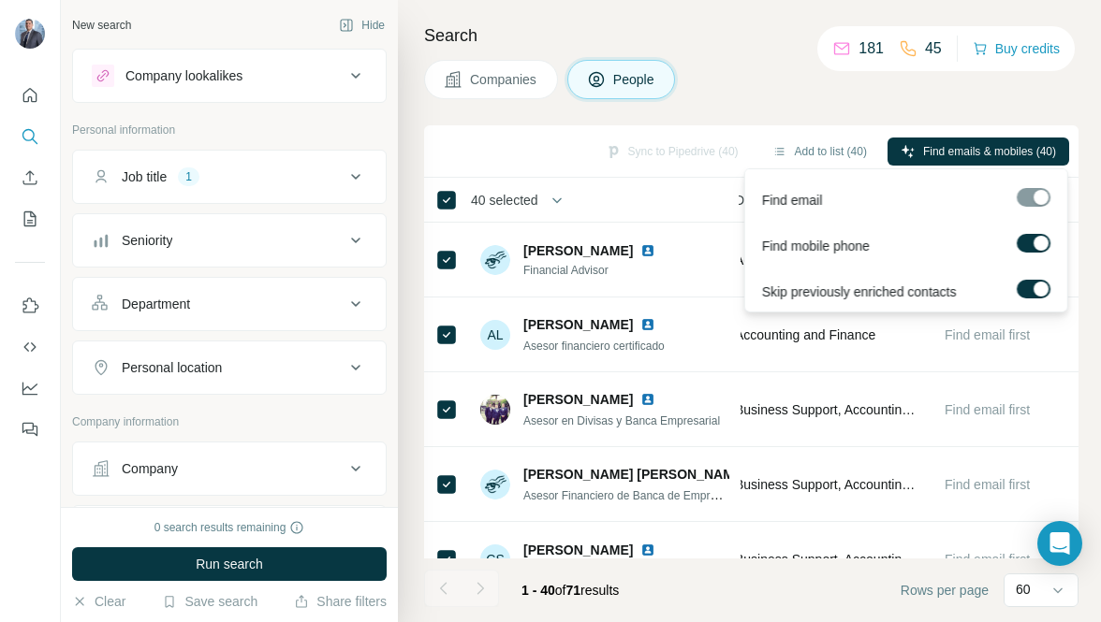
click at [1036, 241] on div at bounding box center [1039, 243] width 15 height 15
click at [1033, 289] on div at bounding box center [1039, 289] width 15 height 15
click at [1034, 242] on label at bounding box center [1032, 243] width 34 height 19
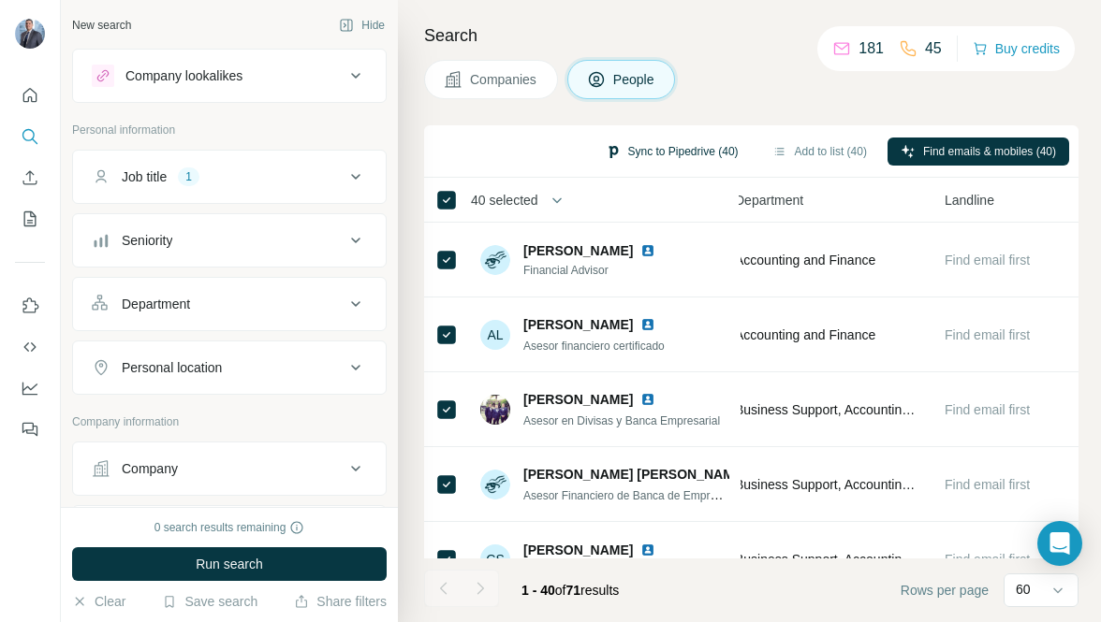
click at [644, 147] on button "Sync to Pipedrive (40)" at bounding box center [671, 152] width 159 height 28
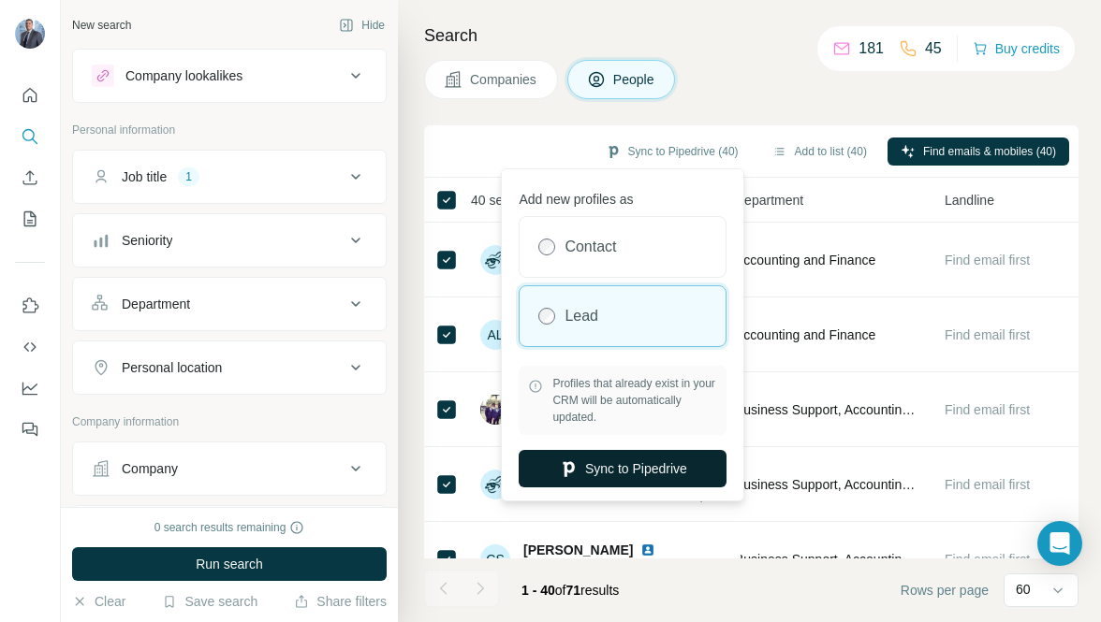
click at [610, 474] on button "Sync to Pipedrive" at bounding box center [622, 468] width 208 height 37
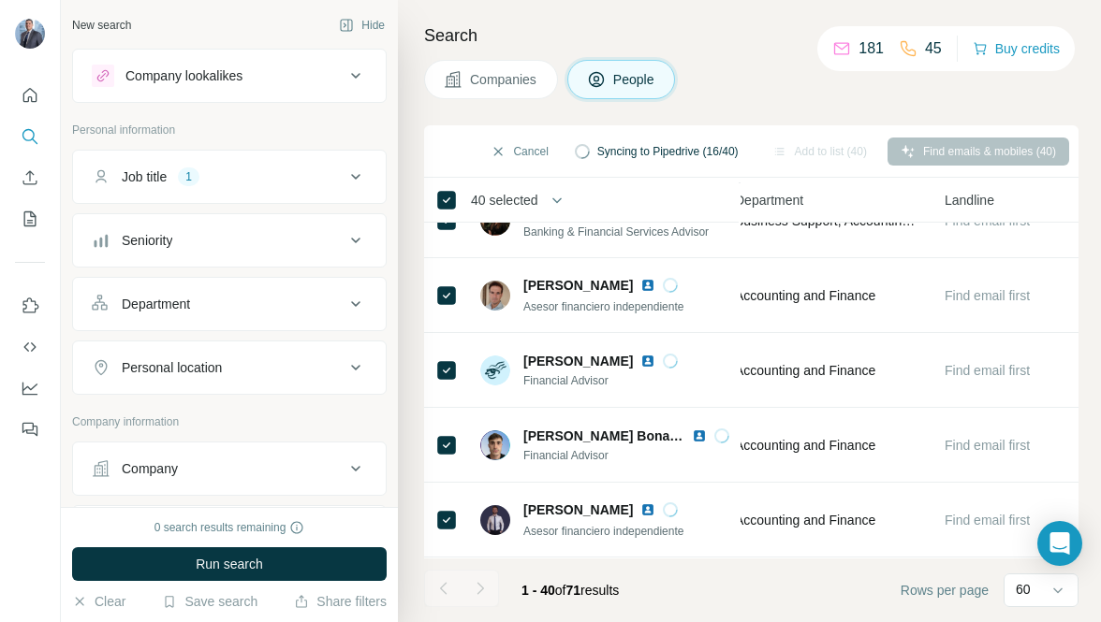
scroll to position [2322, 955]
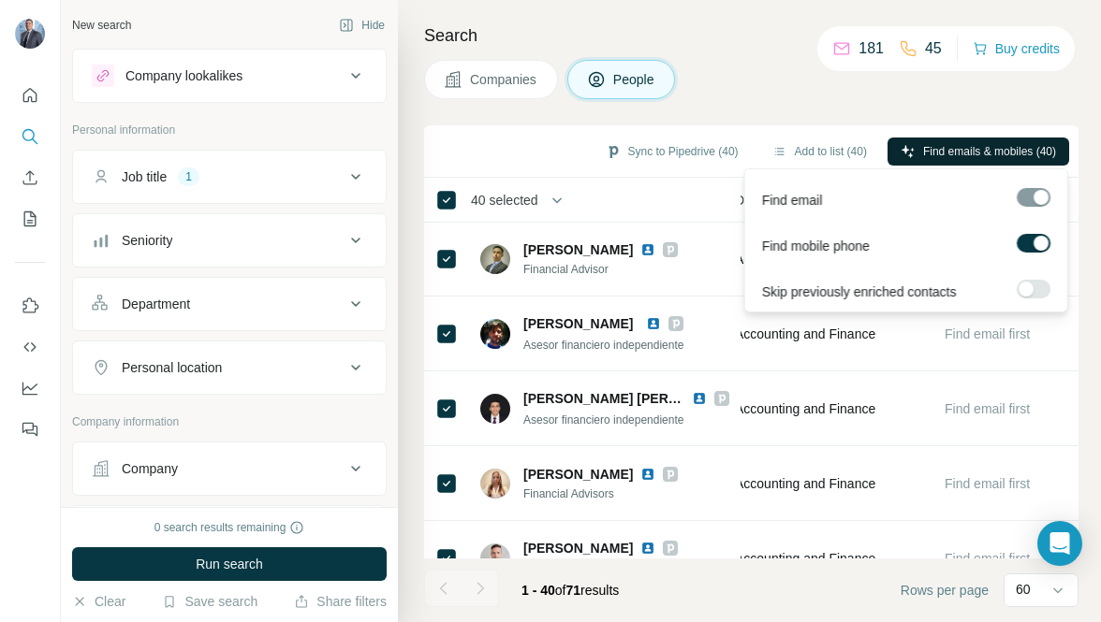
click at [941, 146] on span "Find emails & mobiles (40)" at bounding box center [989, 151] width 133 height 17
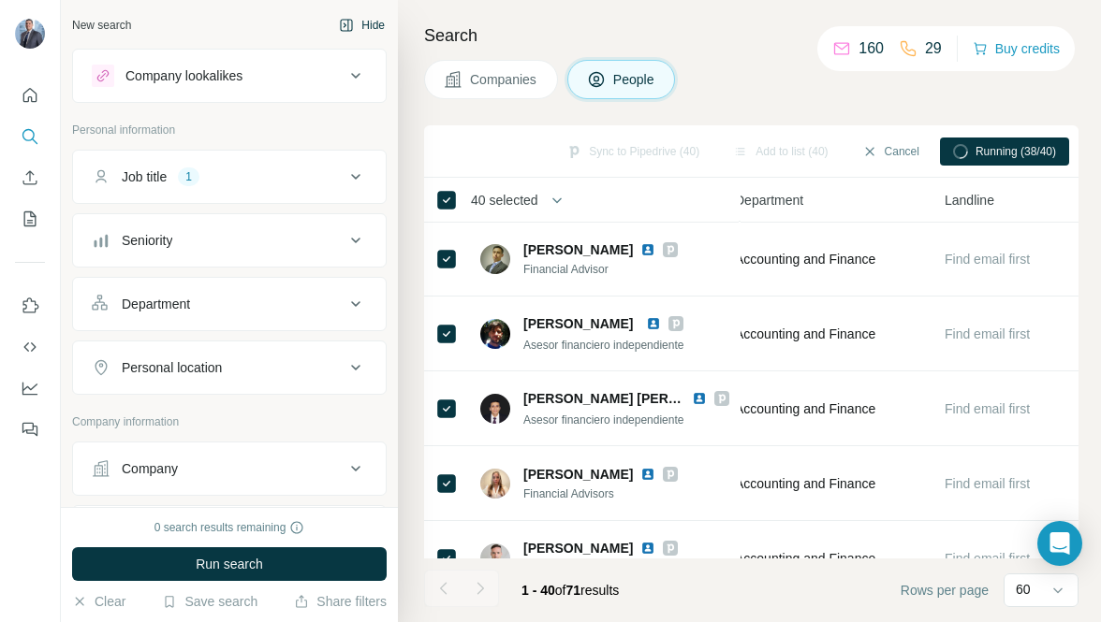
click at [358, 26] on button "Hide" at bounding box center [362, 25] width 72 height 28
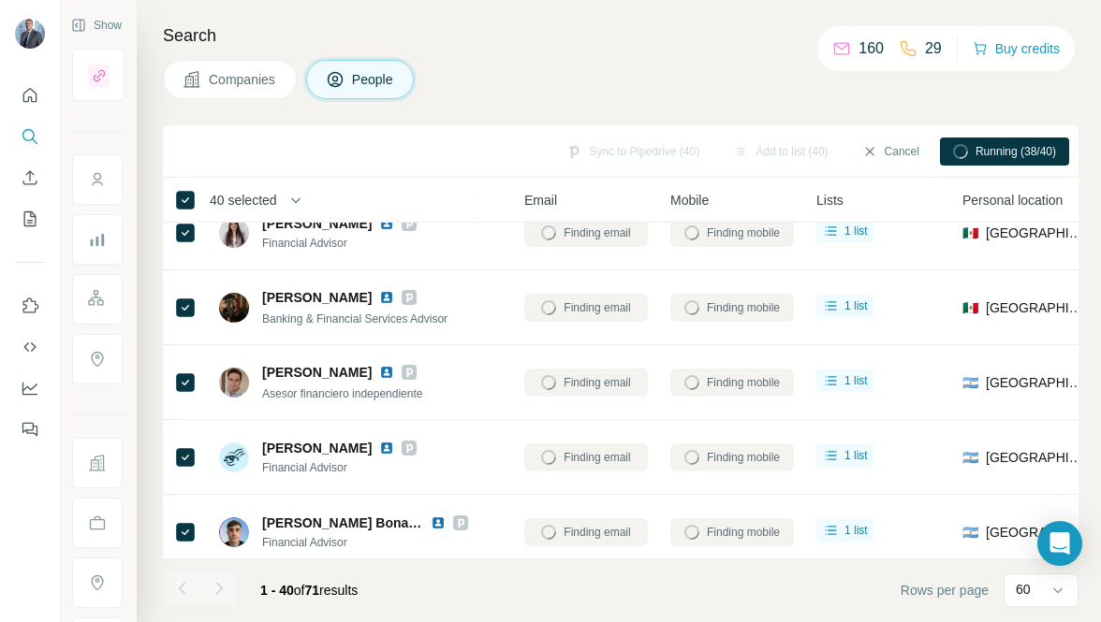
scroll to position [1047, 174]
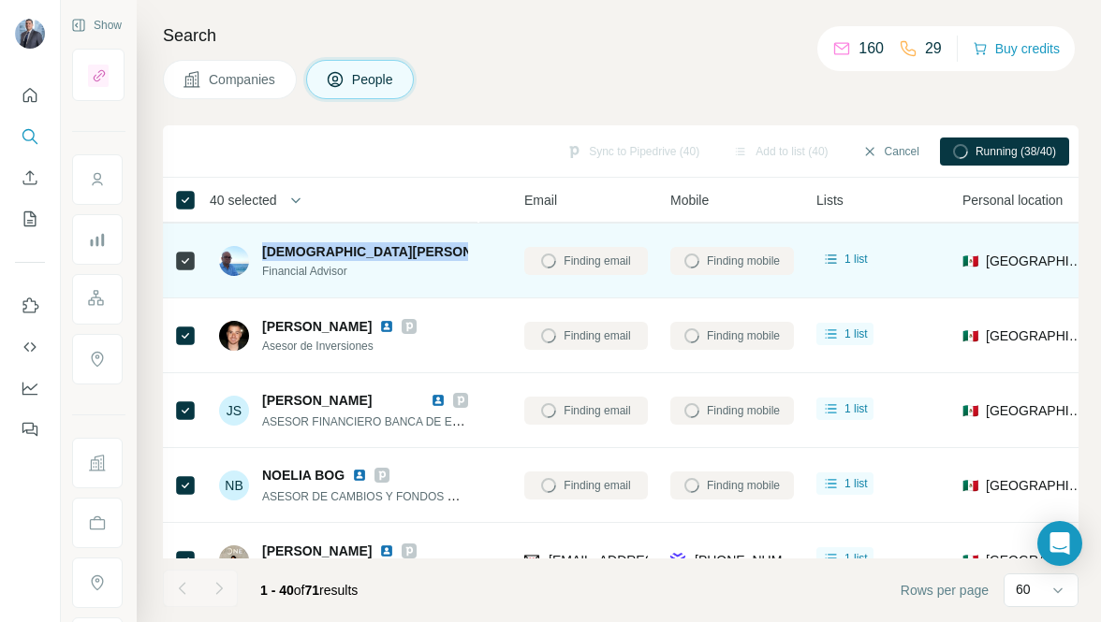
drag, startPoint x: 264, startPoint y: 254, endPoint x: 391, endPoint y: 252, distance: 127.3
click at [391, 252] on div "[DEMOGRAPHIC_DATA][PERSON_NAME]" at bounding box center [365, 251] width 206 height 19
copy span "[DEMOGRAPHIC_DATA][PERSON_NAME]"
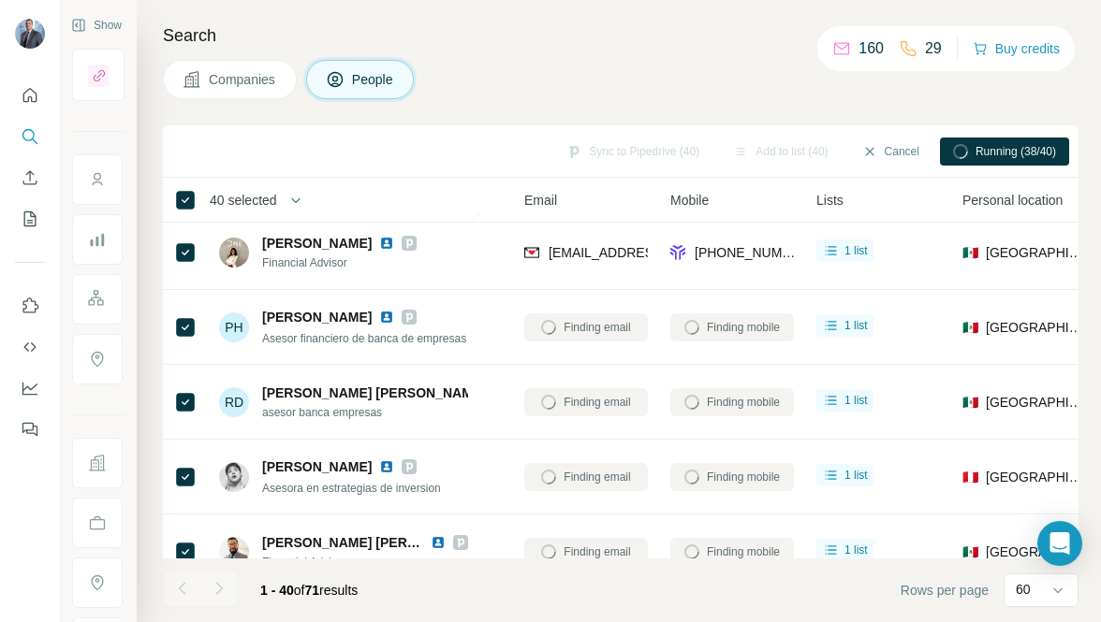
scroll to position [1354, 174]
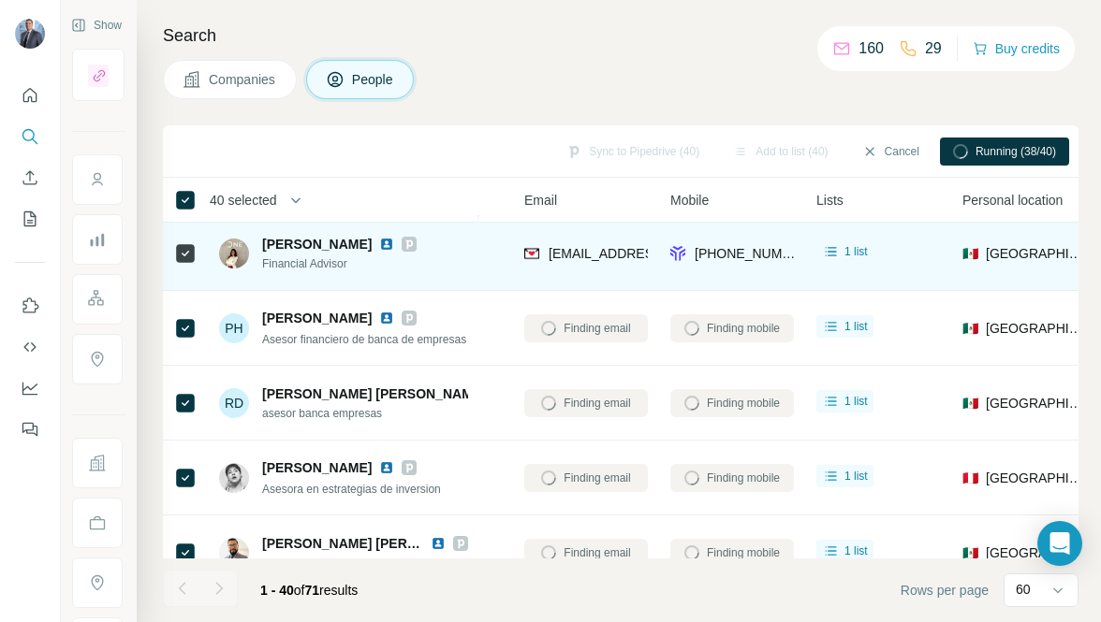
click at [382, 243] on img at bounding box center [386, 244] width 15 height 15
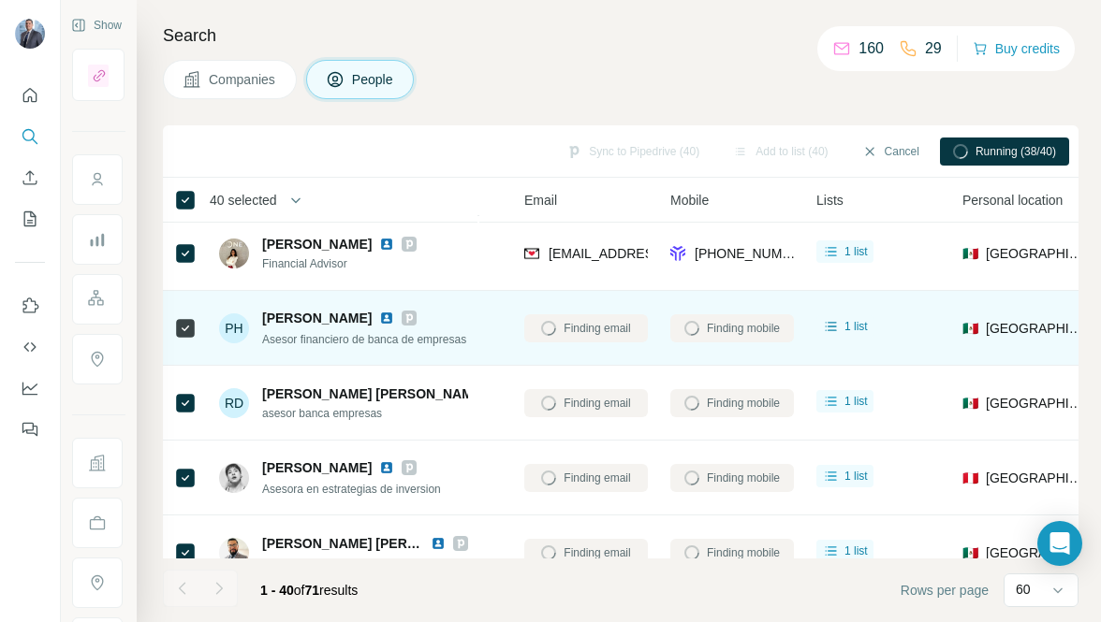
click at [379, 316] on img at bounding box center [386, 318] width 15 height 15
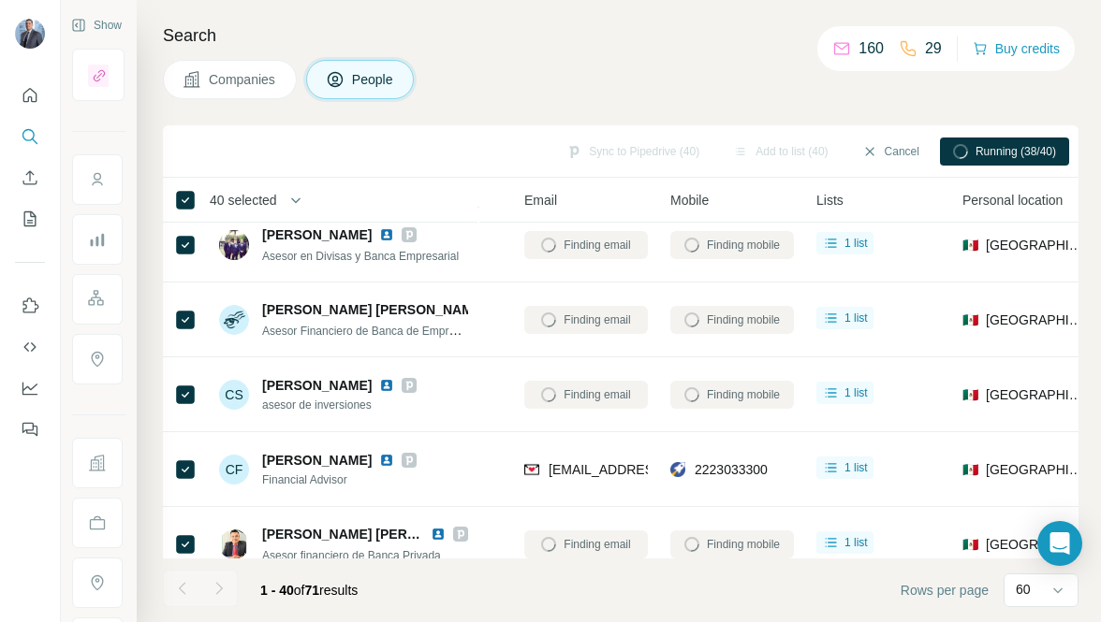
scroll to position [0, 174]
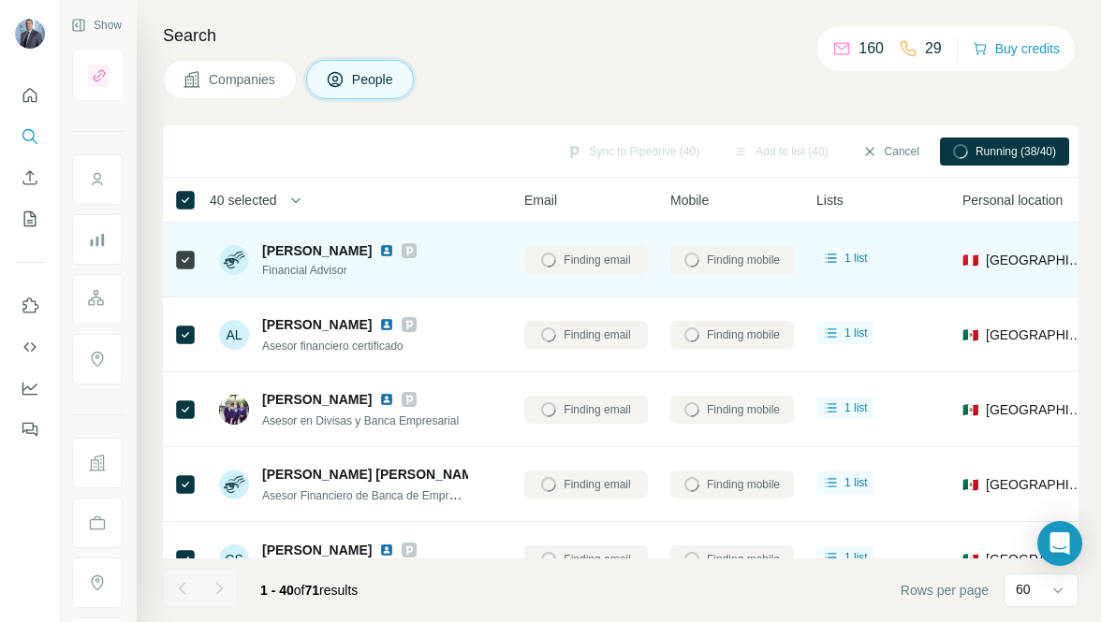
click at [379, 252] on img at bounding box center [386, 250] width 15 height 15
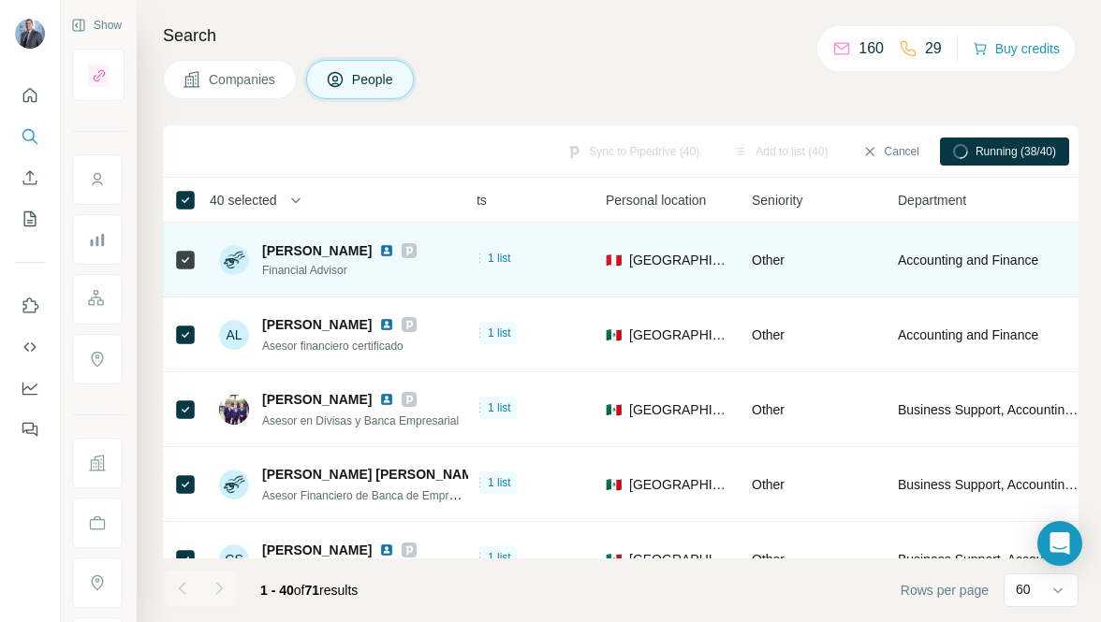
scroll to position [0, 693]
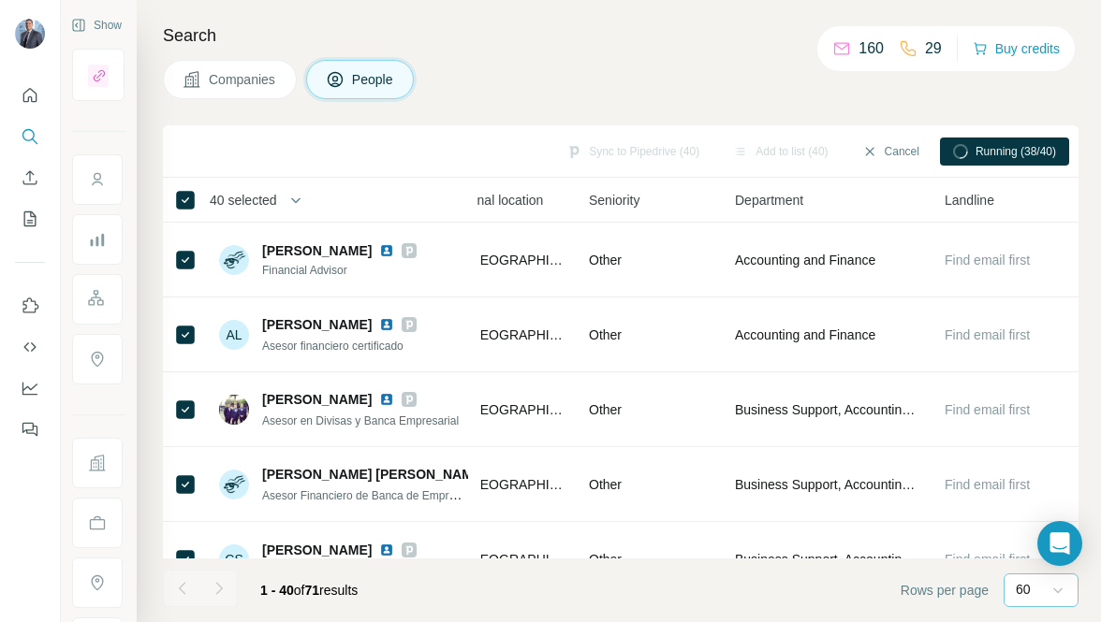
click at [1058, 591] on icon at bounding box center [1057, 592] width 9 height 6
click at [459, 588] on footer "1 - 40 of 71 results Rows per page 60" at bounding box center [620, 591] width 915 height 64
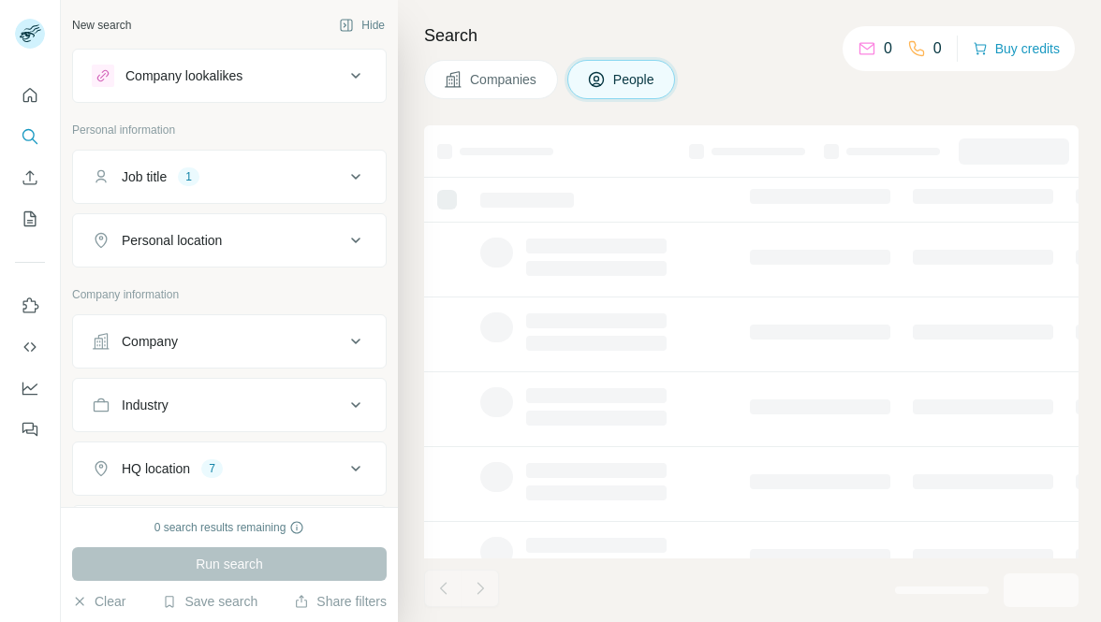
click at [817, 89] on div "Companies People" at bounding box center [751, 79] width 654 height 39
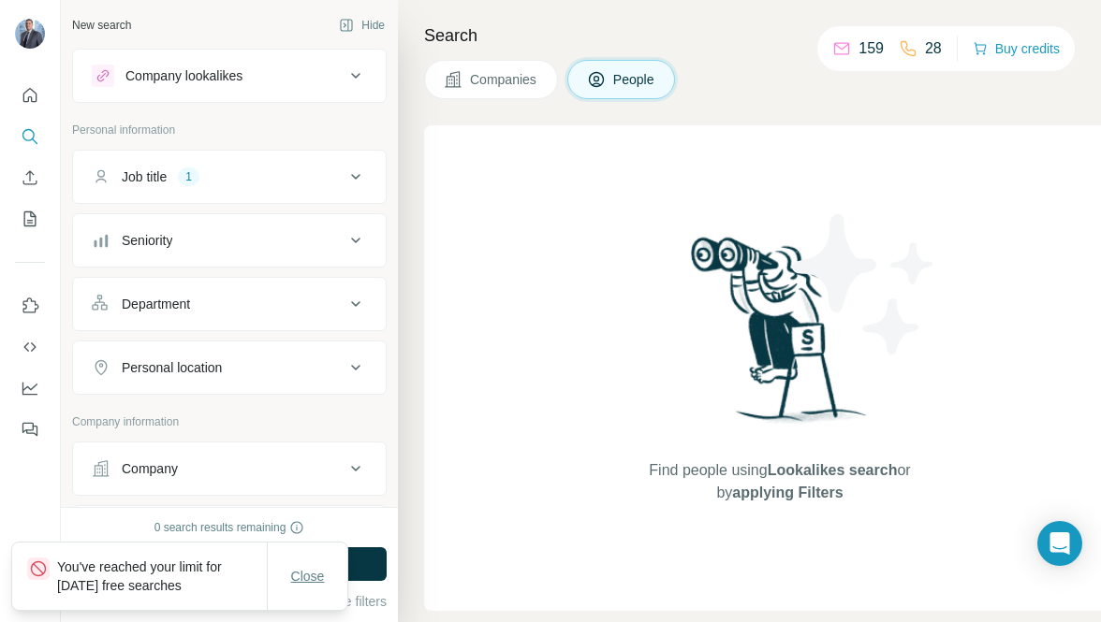
click at [317, 581] on span "Close" at bounding box center [308, 576] width 34 height 19
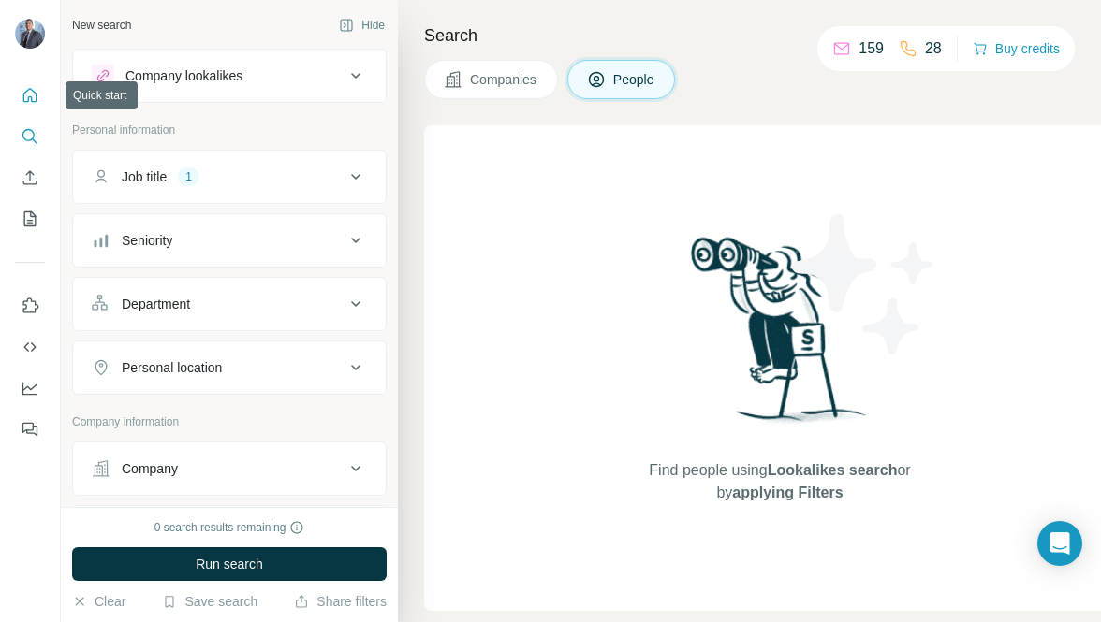
click at [30, 91] on icon "Quick start" at bounding box center [30, 95] width 19 height 19
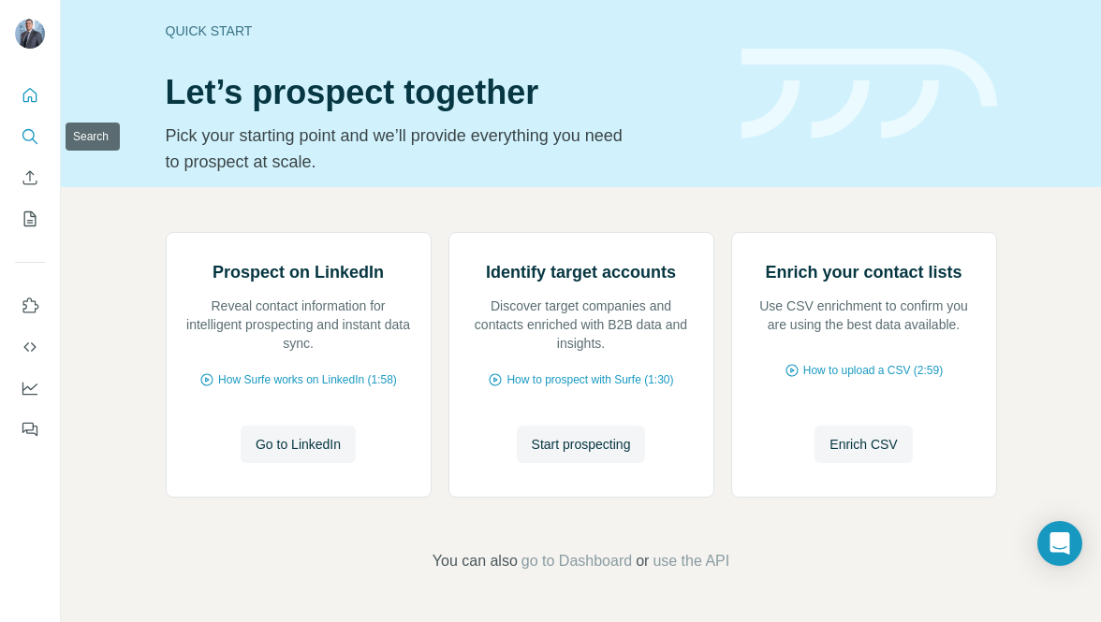
click at [34, 134] on icon "Search" at bounding box center [28, 135] width 12 height 12
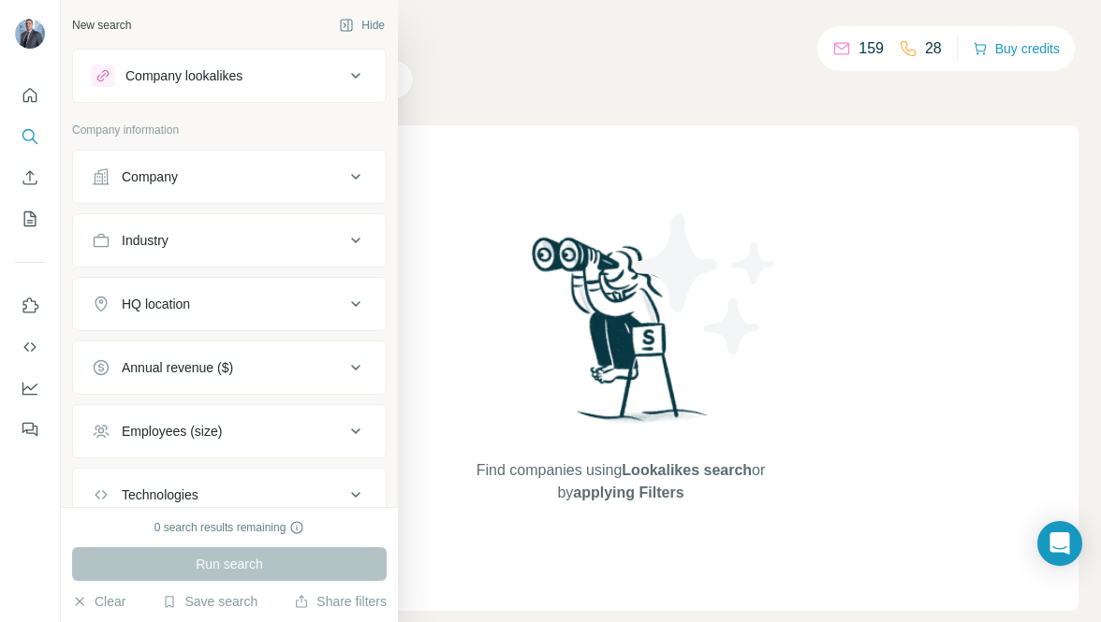
scroll to position [127, 0]
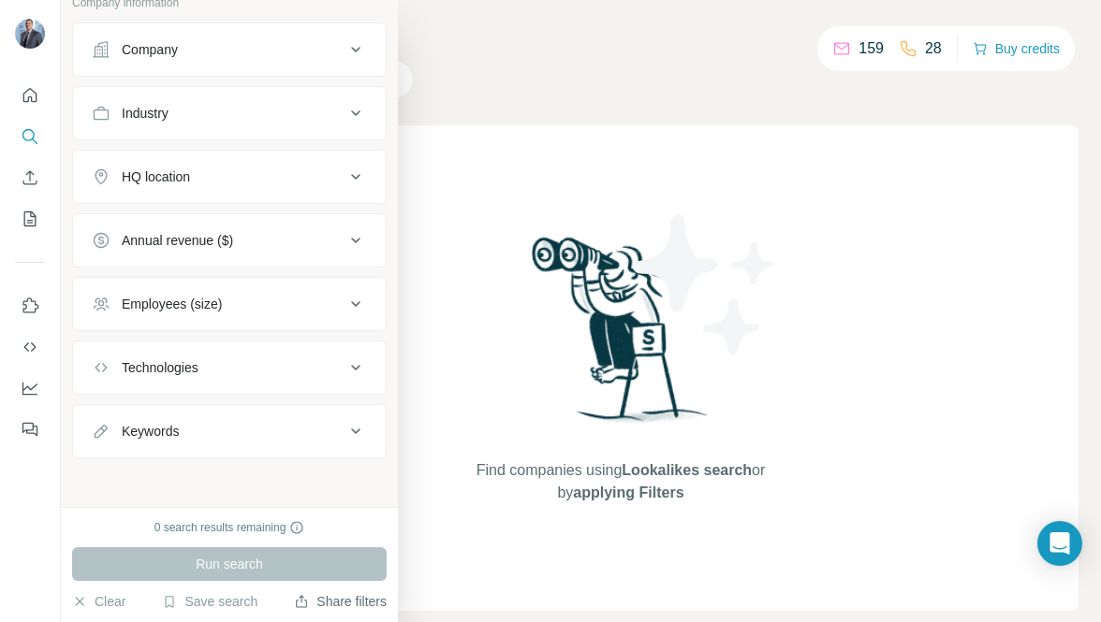
click at [332, 606] on button "Share filters" at bounding box center [340, 601] width 93 height 19
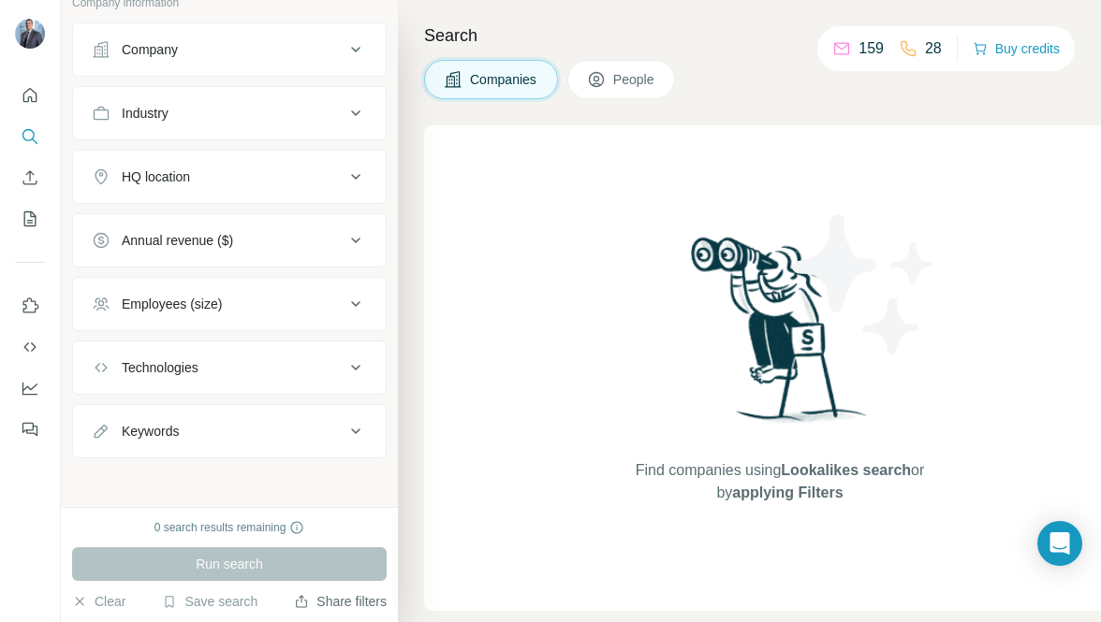
click at [305, 603] on button "Share filters" at bounding box center [340, 601] width 93 height 19
click at [80, 602] on icon "button" at bounding box center [80, 601] width 8 height 8
click at [38, 222] on icon "My lists" at bounding box center [30, 219] width 19 height 19
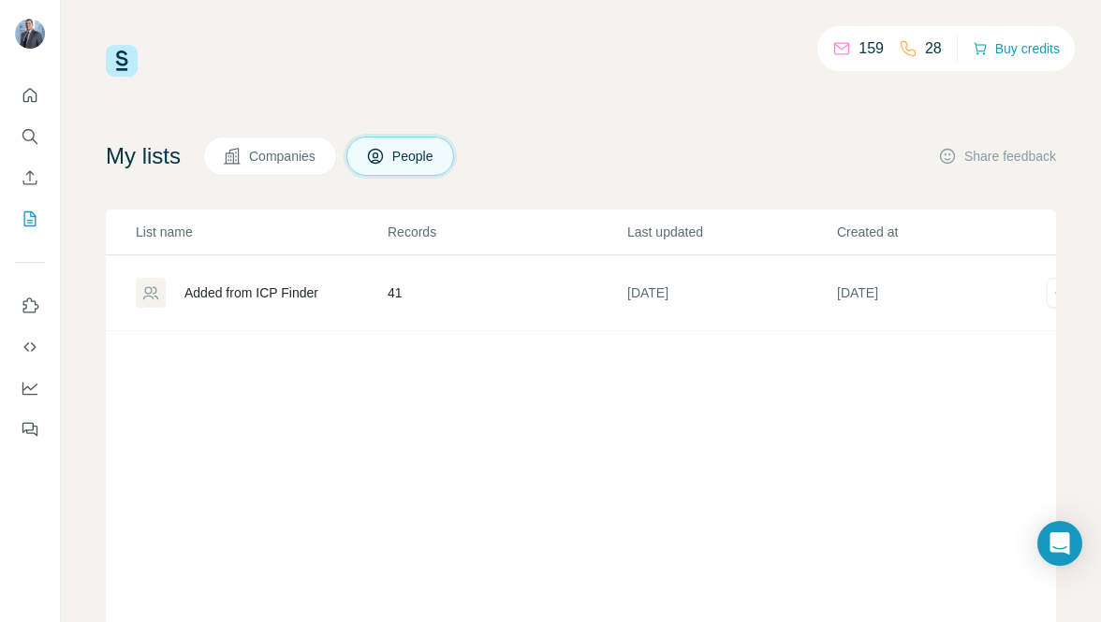
click at [243, 287] on div "Added from ICP Finder" at bounding box center [251, 293] width 134 height 19
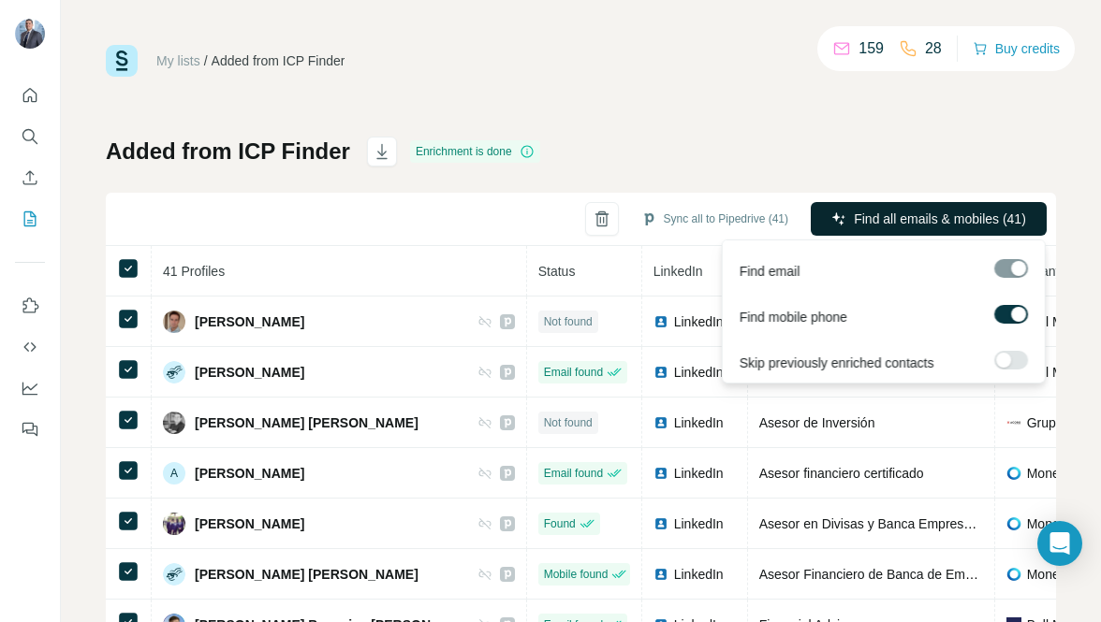
click at [982, 224] on span "Find all emails & mobiles (41)" at bounding box center [940, 219] width 172 height 19
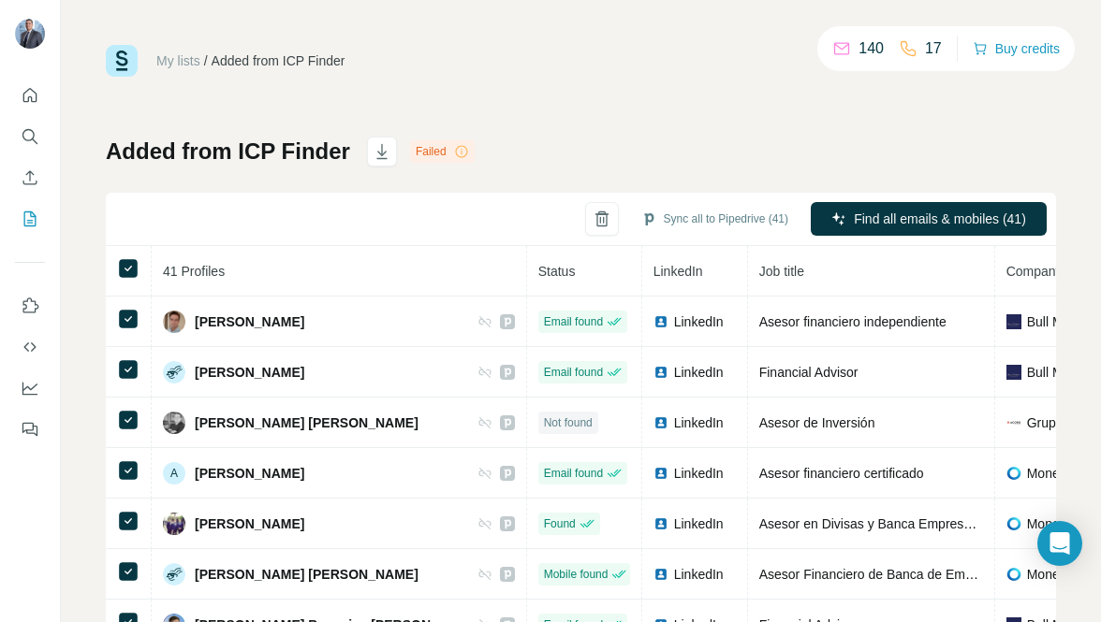
click at [457, 149] on icon at bounding box center [461, 151] width 15 height 15
click at [455, 150] on icon at bounding box center [461, 151] width 15 height 15
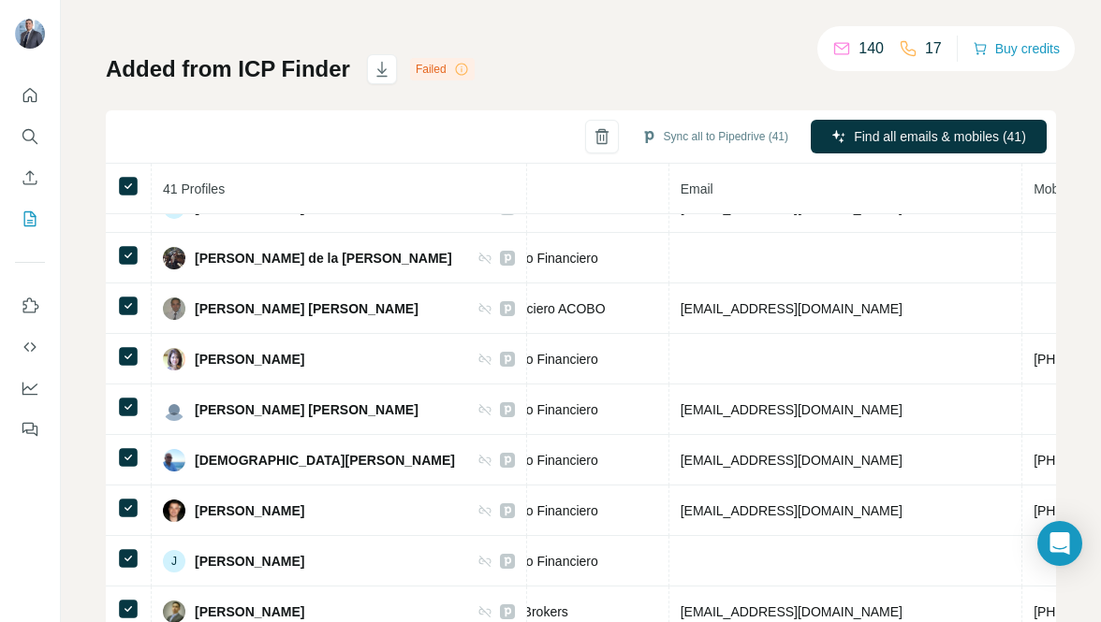
scroll to position [0, 573]
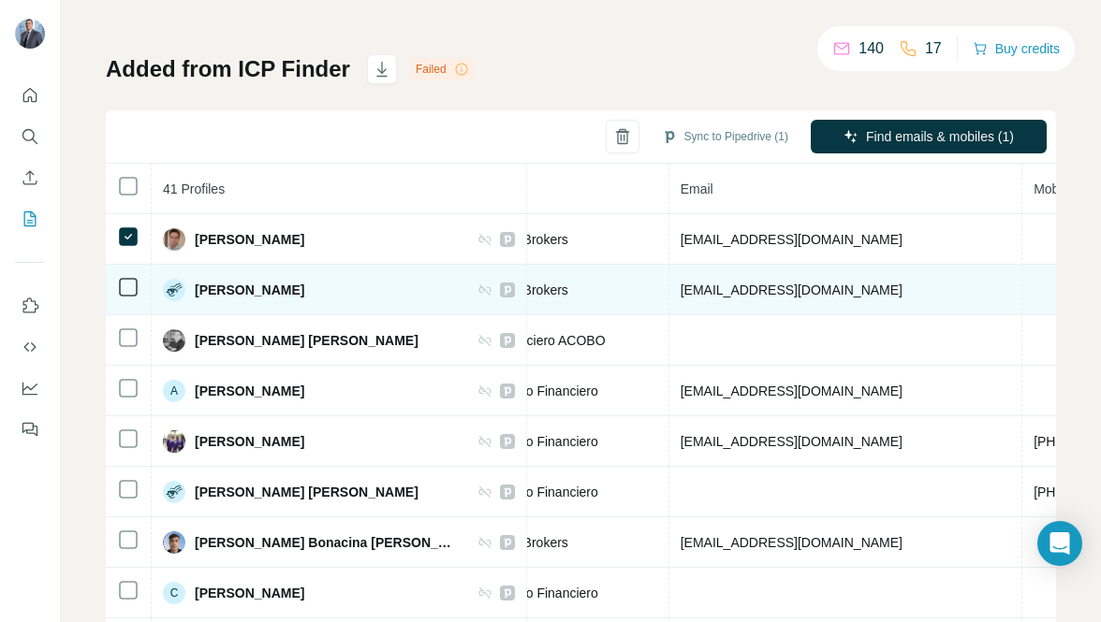
click at [121, 270] on td at bounding box center [129, 290] width 46 height 51
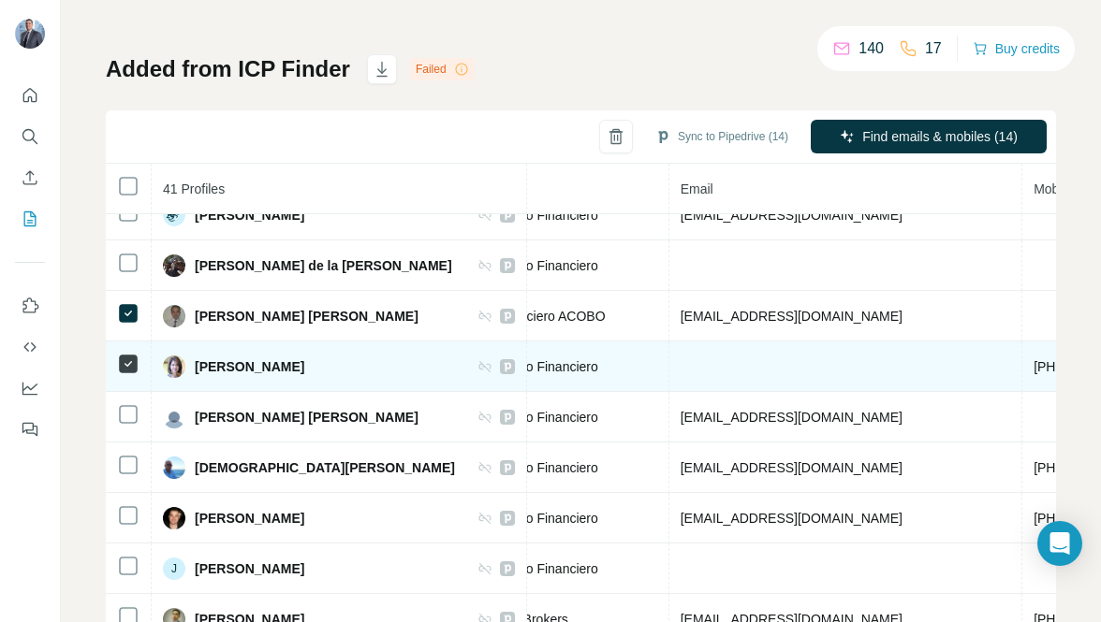
scroll to position [932, 573]
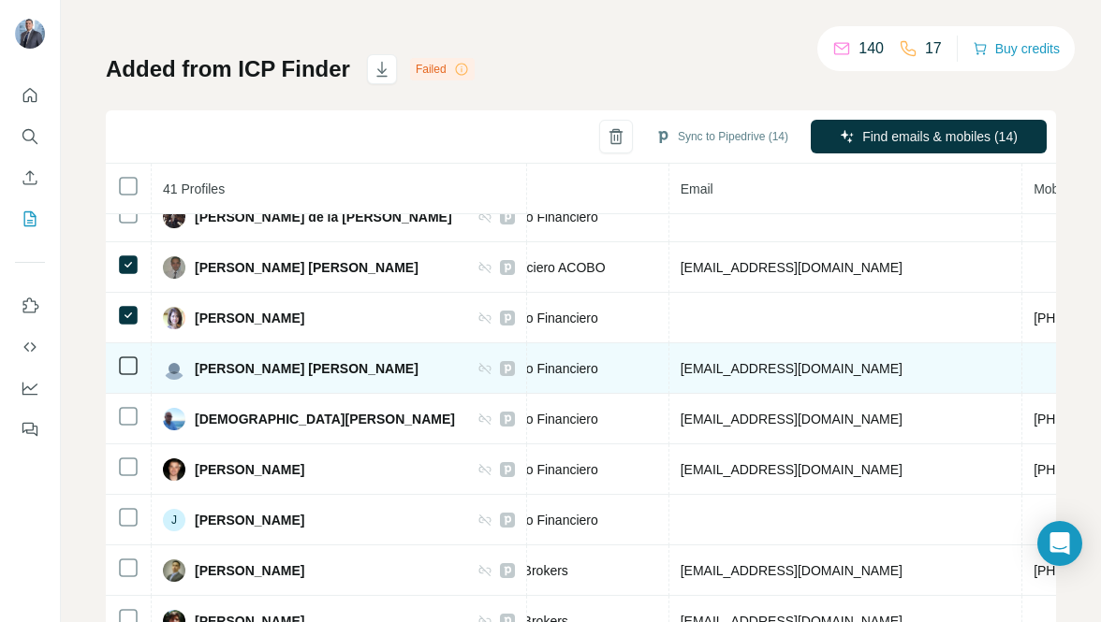
click at [117, 363] on icon at bounding box center [128, 366] width 22 height 22
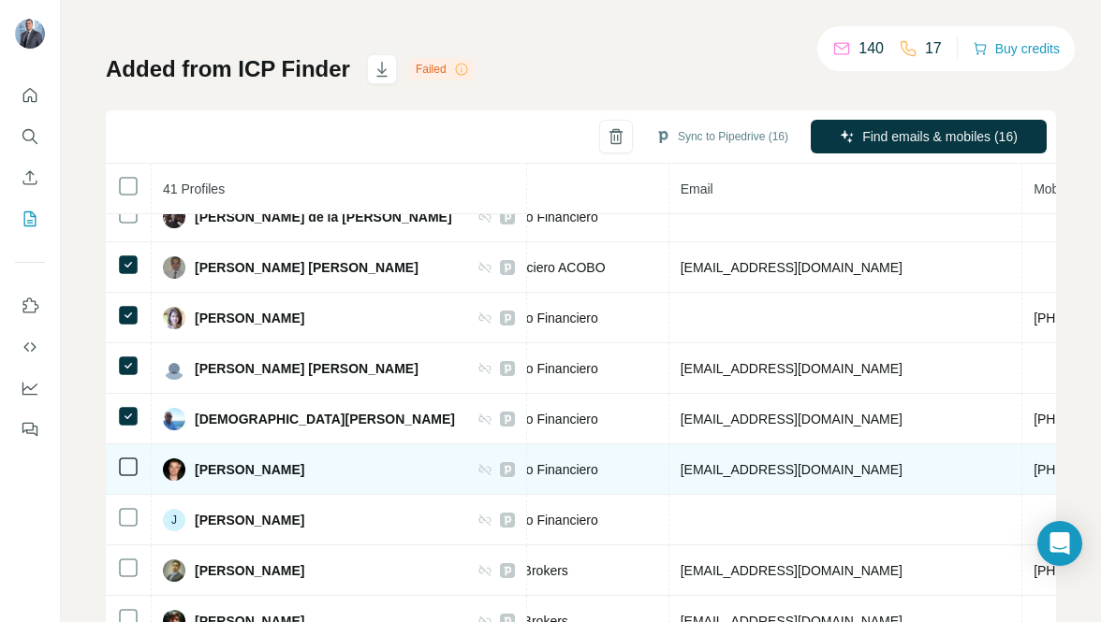
click at [128, 445] on td at bounding box center [129, 470] width 46 height 51
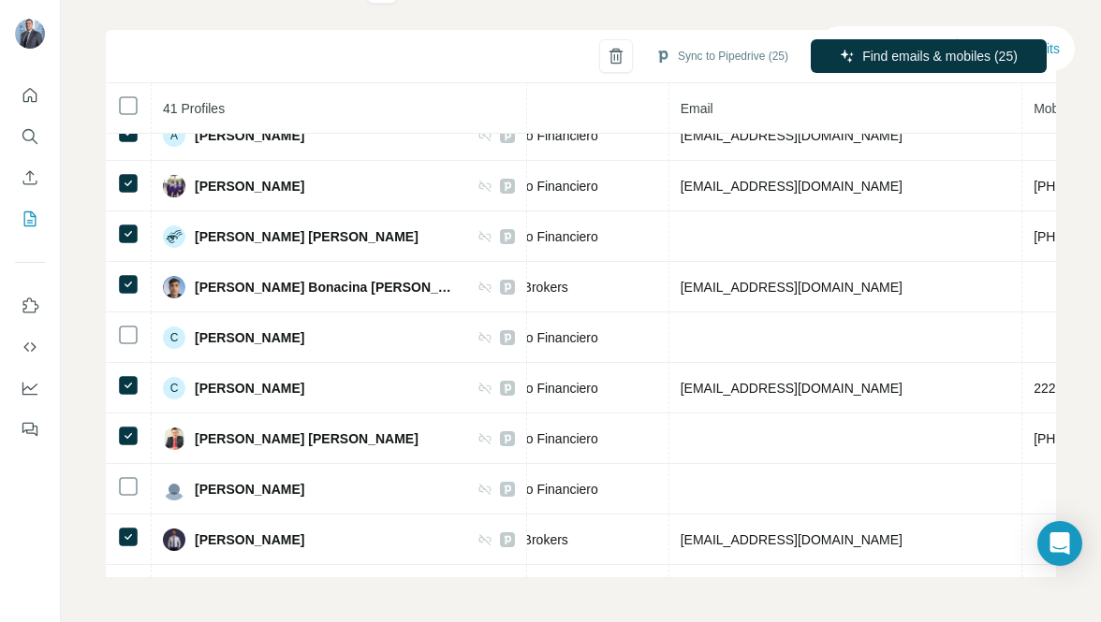
scroll to position [0, 573]
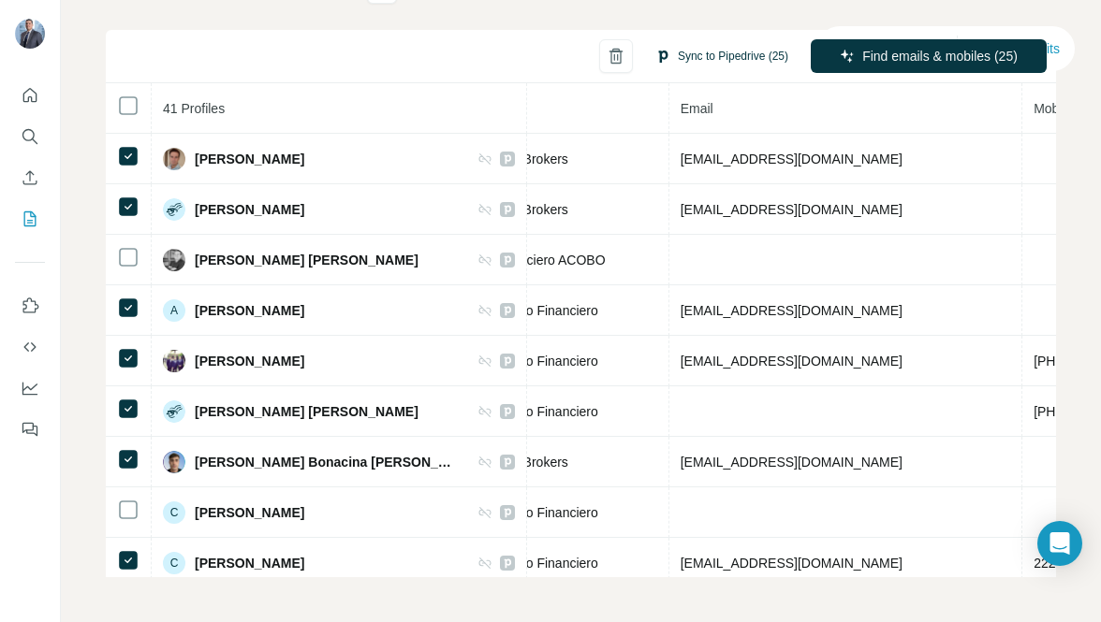
click at [722, 52] on button "Sync to Pipedrive (25)" at bounding box center [721, 56] width 159 height 28
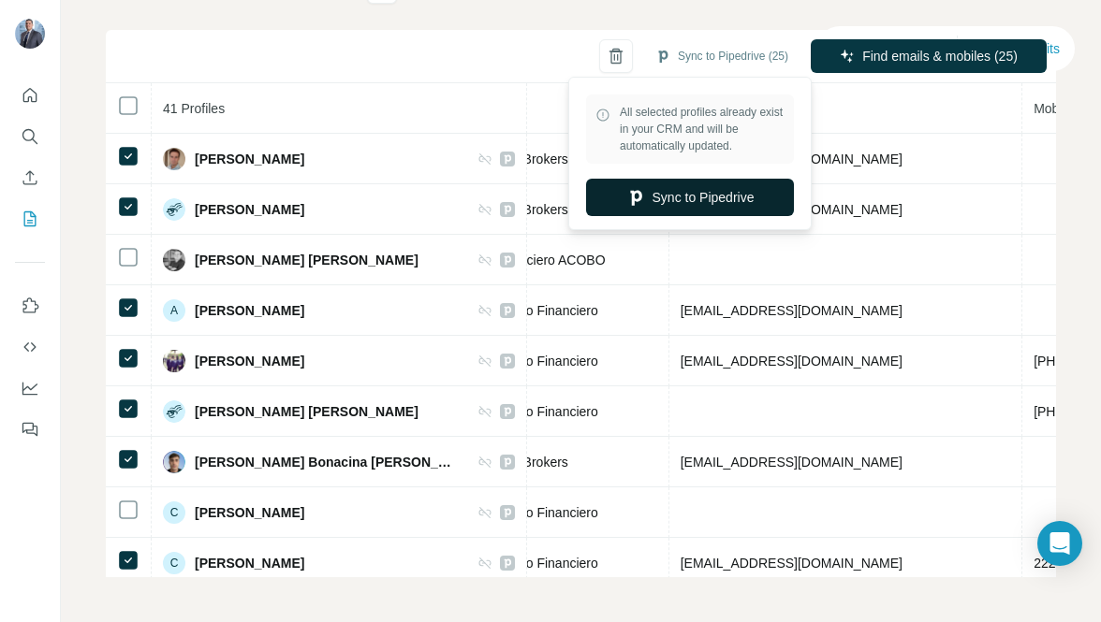
click at [726, 201] on button "Sync to Pipedrive" at bounding box center [690, 197] width 208 height 37
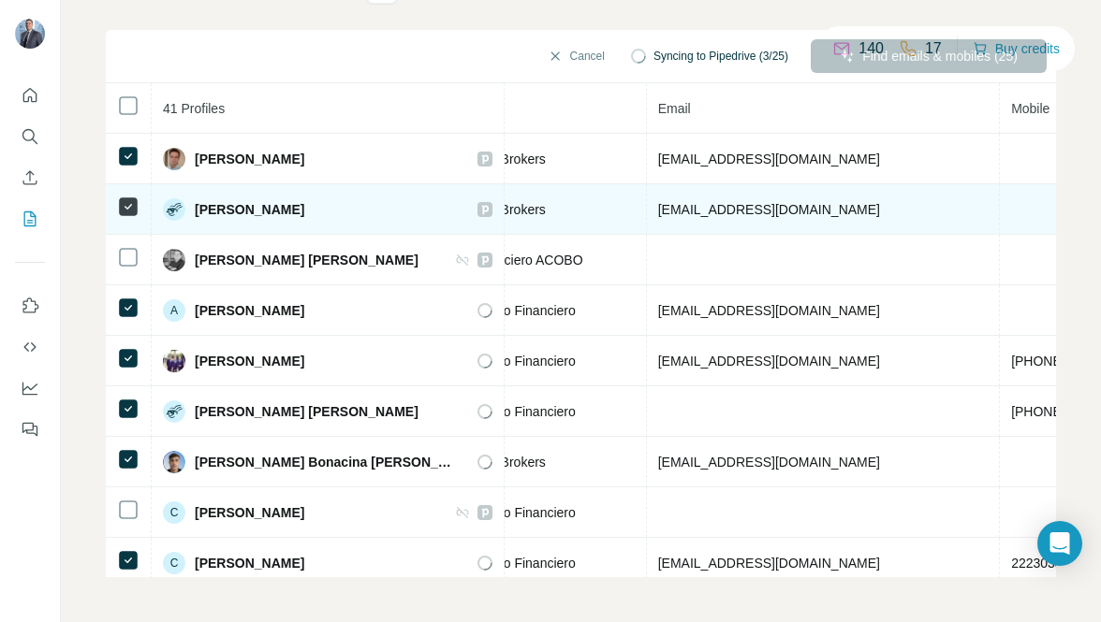
scroll to position [0, 0]
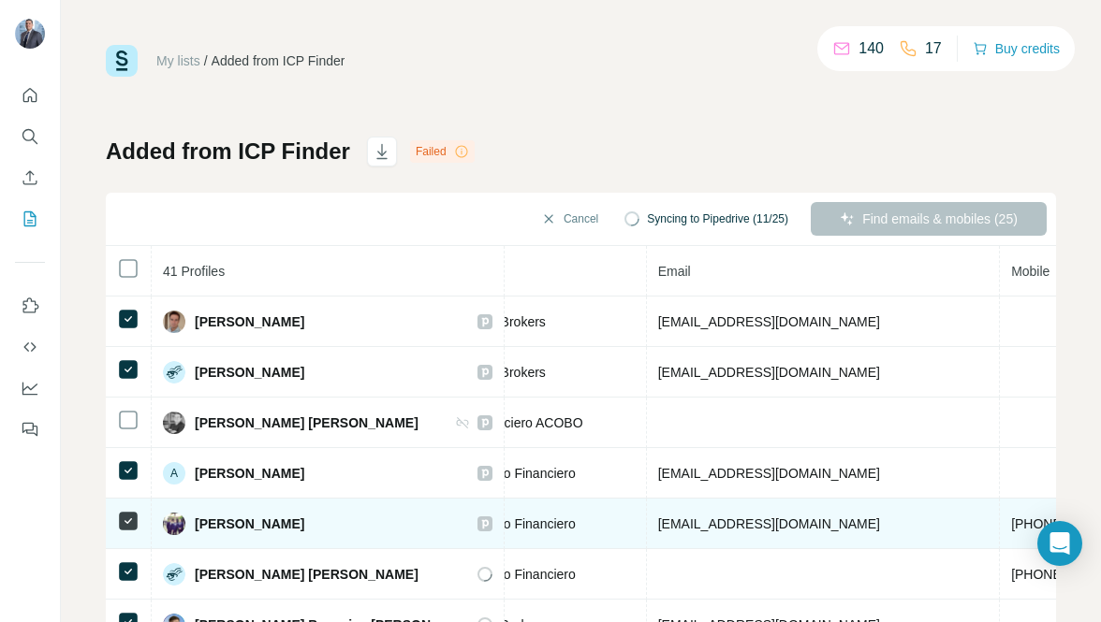
click at [481, 522] on icon at bounding box center [484, 523] width 7 height 9
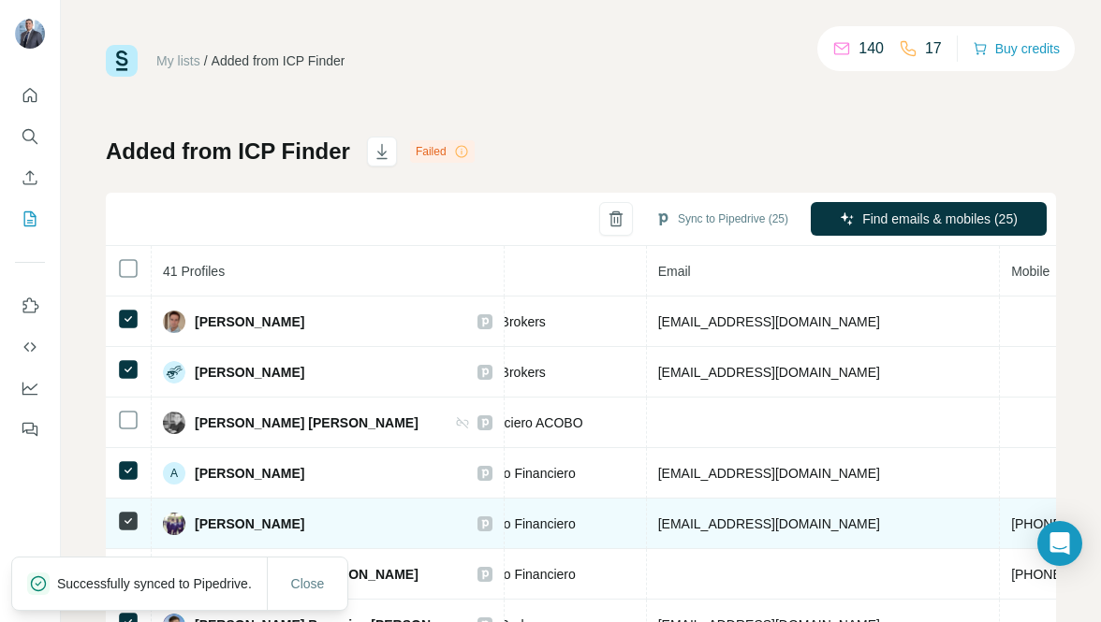
click at [479, 518] on icon at bounding box center [484, 524] width 11 height 15
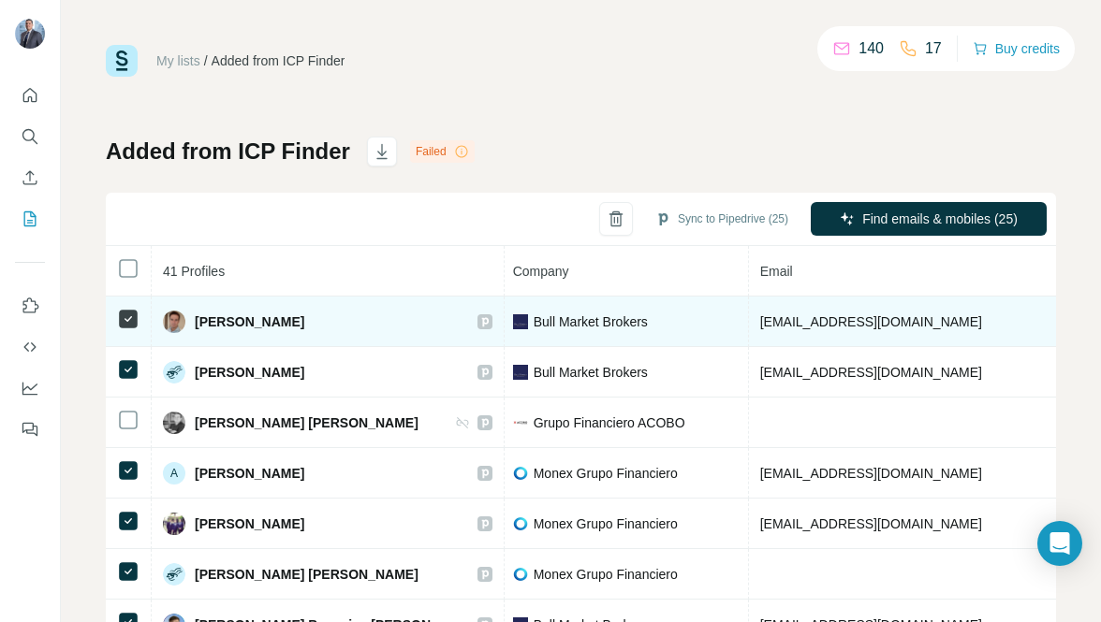
scroll to position [0, 380]
